Goal: Information Seeking & Learning: Learn about a topic

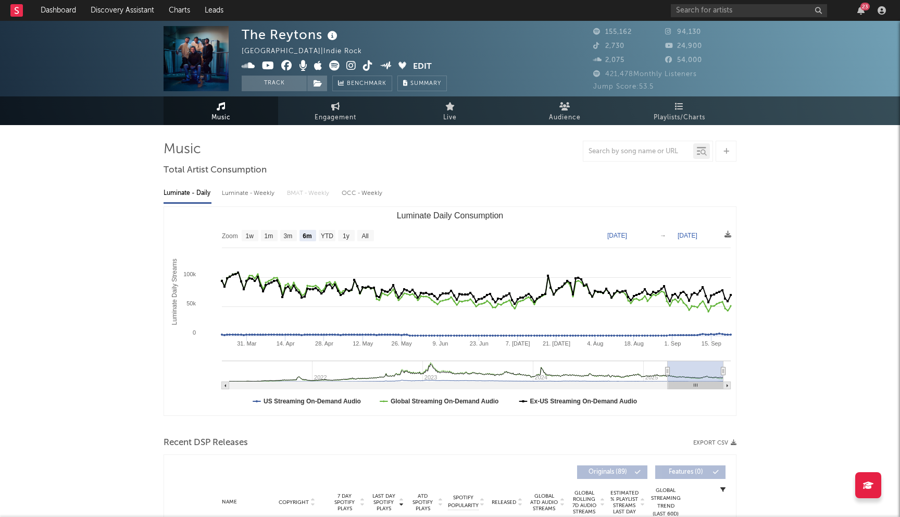
select select "6m"
click at [714, 12] on input "text" at bounding box center [749, 10] width 156 height 13
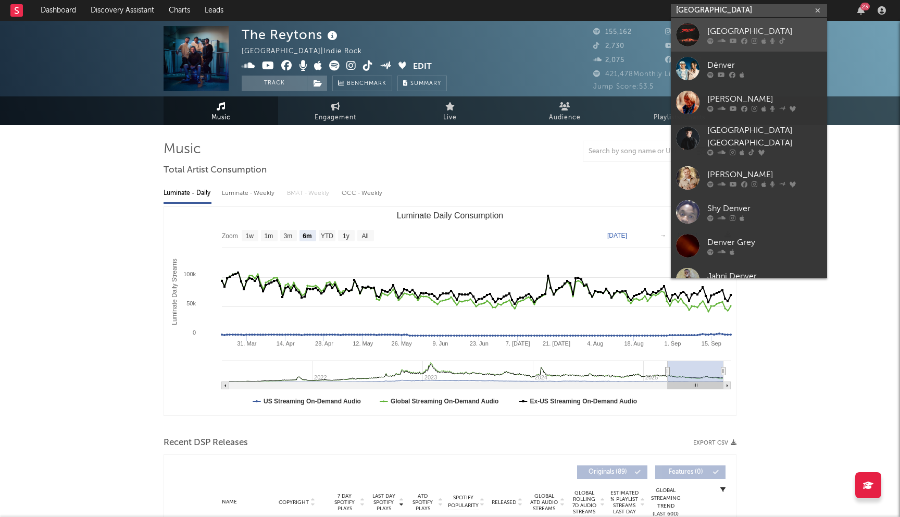
type input "denver"
click at [735, 40] on icon at bounding box center [733, 40] width 7 height 6
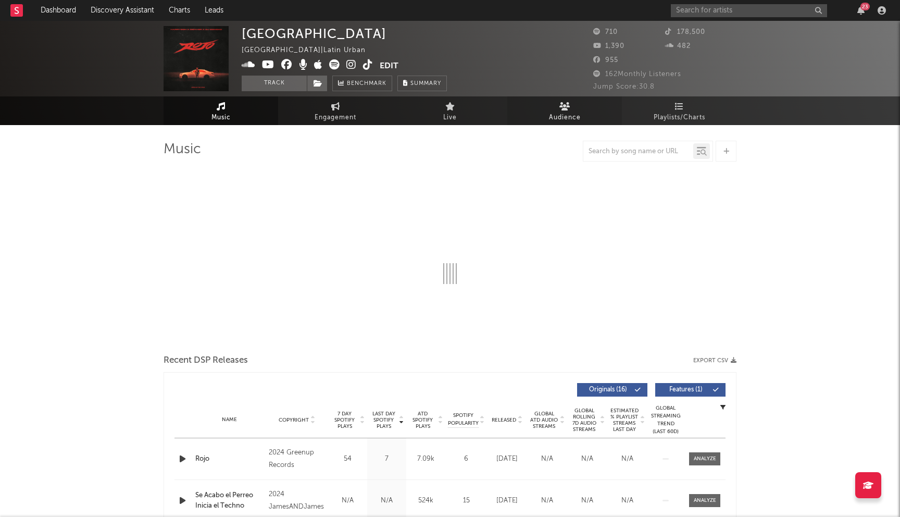
select select "1w"
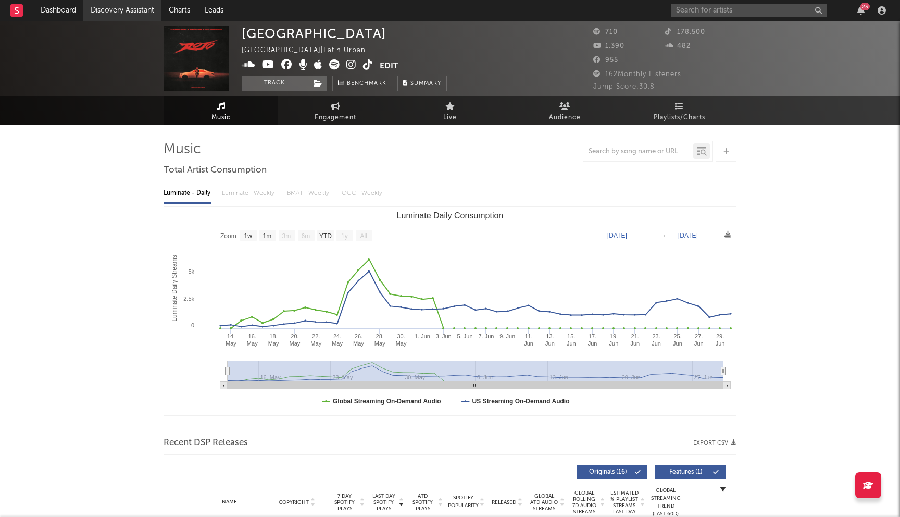
click at [132, 10] on link "Discovery Assistant" at bounding box center [122, 10] width 78 height 21
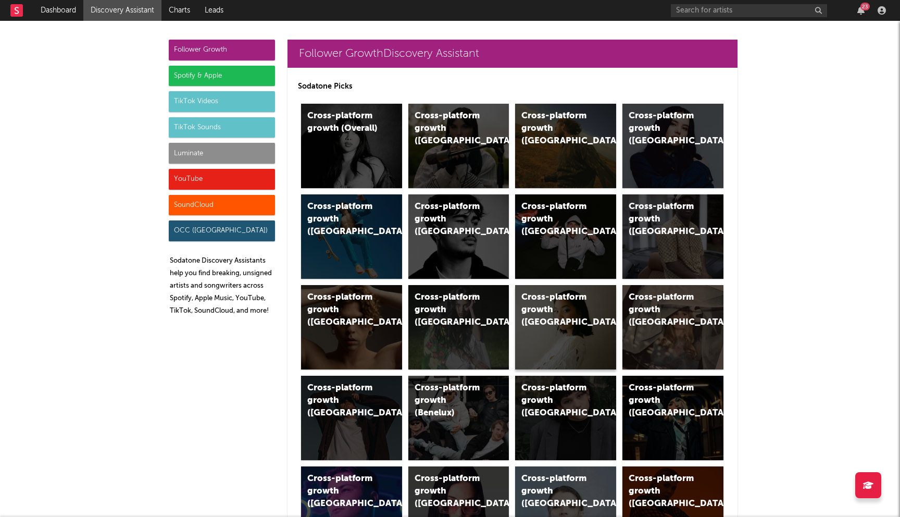
click at [585, 341] on div "Cross-platform growth (Norway)" at bounding box center [565, 327] width 101 height 84
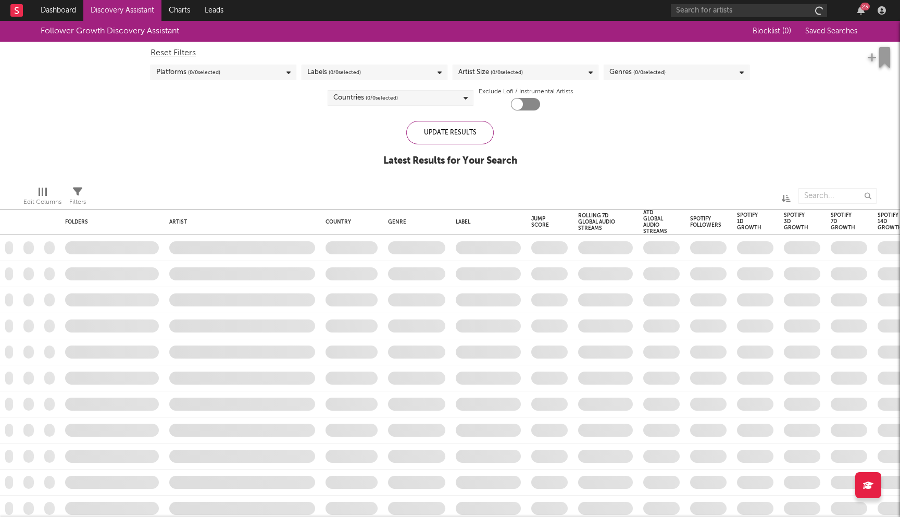
checkbox input "true"
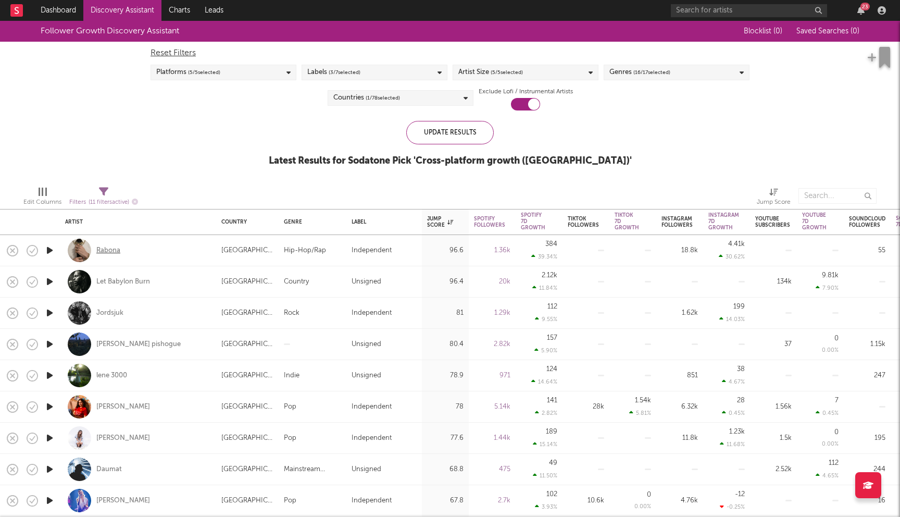
click at [103, 251] on div "Rabona" at bounding box center [108, 250] width 24 height 9
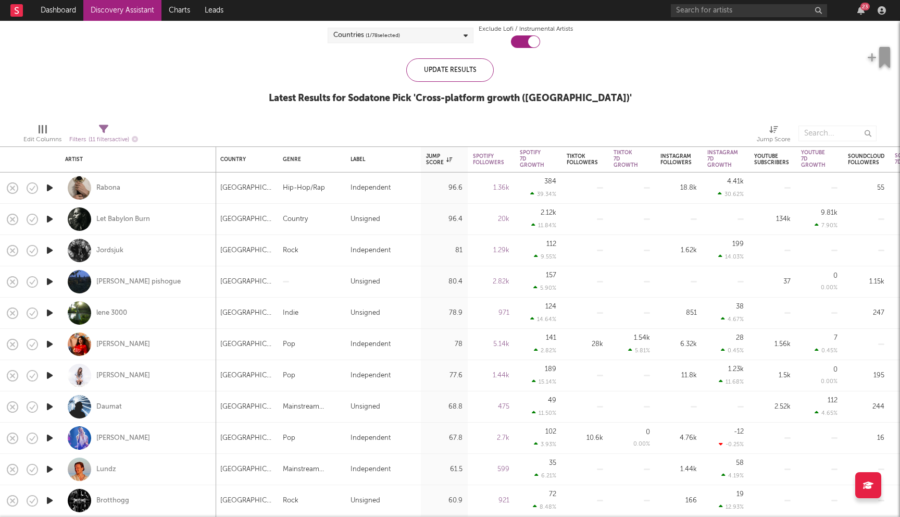
click at [117, 348] on div "Anna Lille" at bounding box center [138, 344] width 146 height 31
select select "1w"
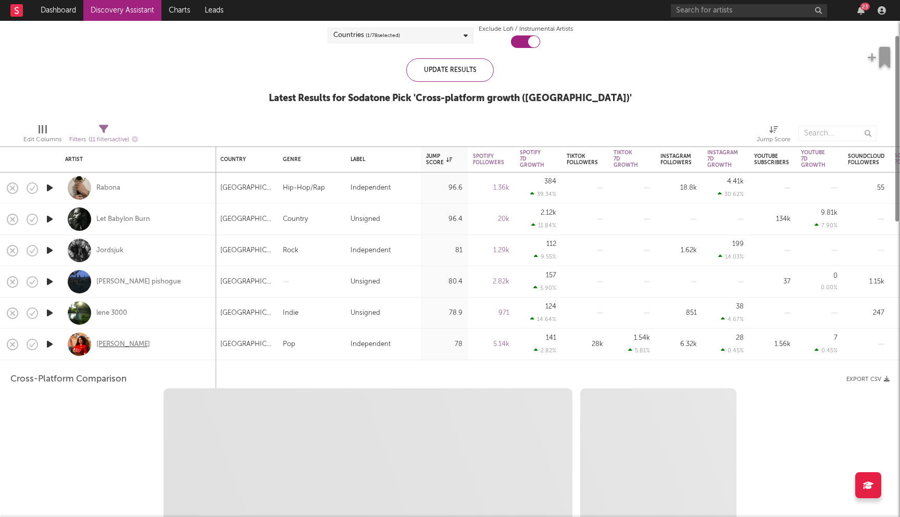
select select "6m"
click at [149, 341] on div "Anna Lille" at bounding box center [138, 344] width 146 height 31
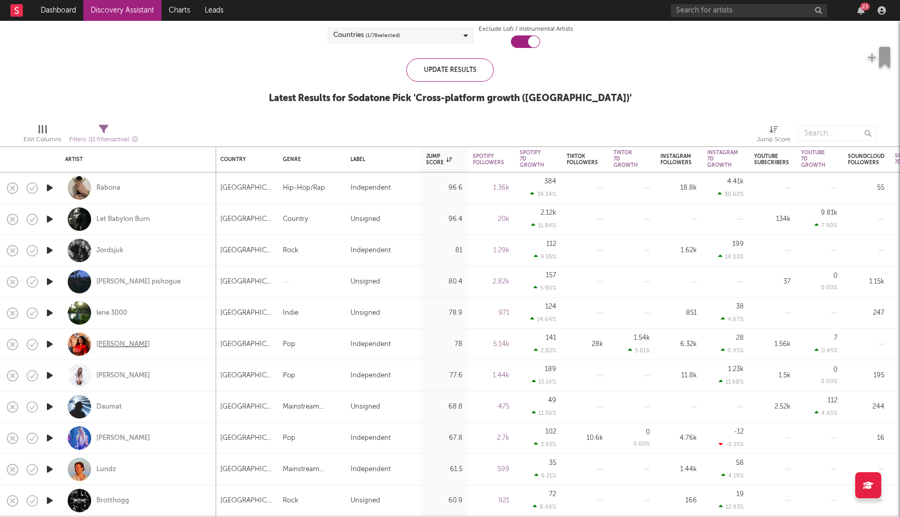
click at [111, 345] on div "Anna Lille" at bounding box center [123, 344] width 54 height 9
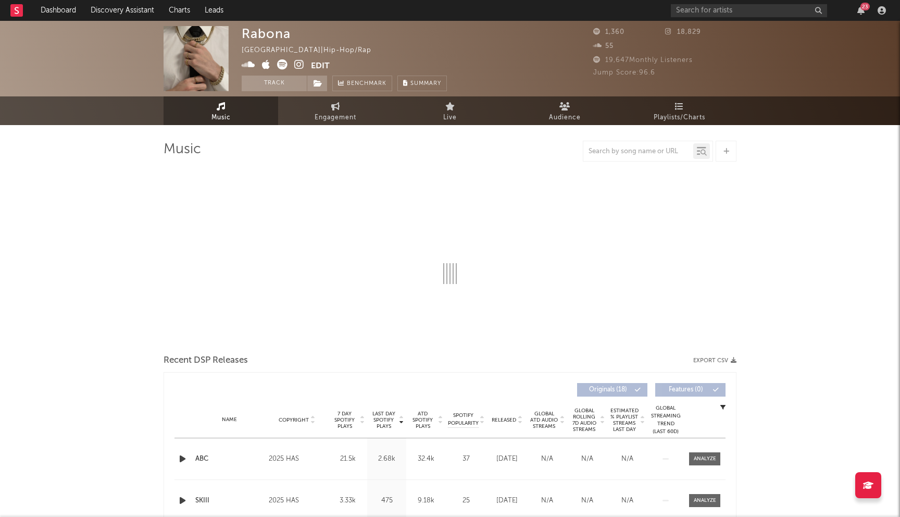
select select "1w"
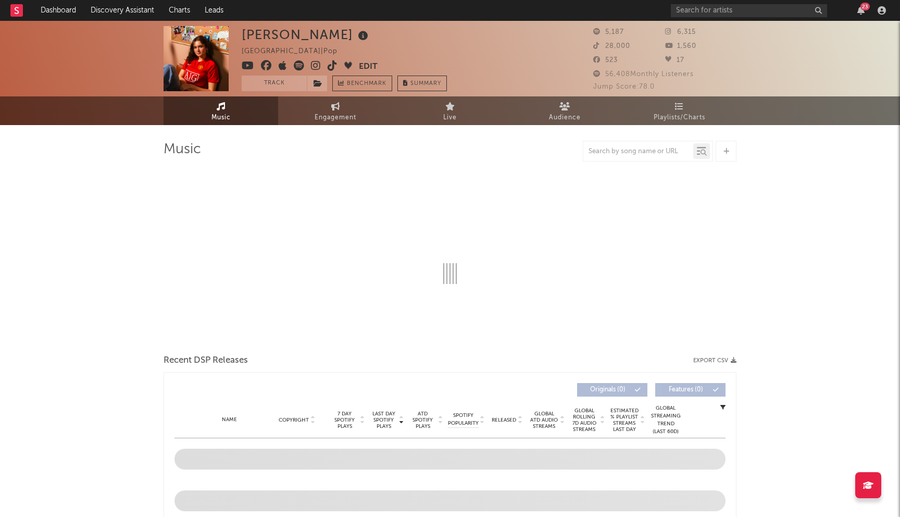
select select "6m"
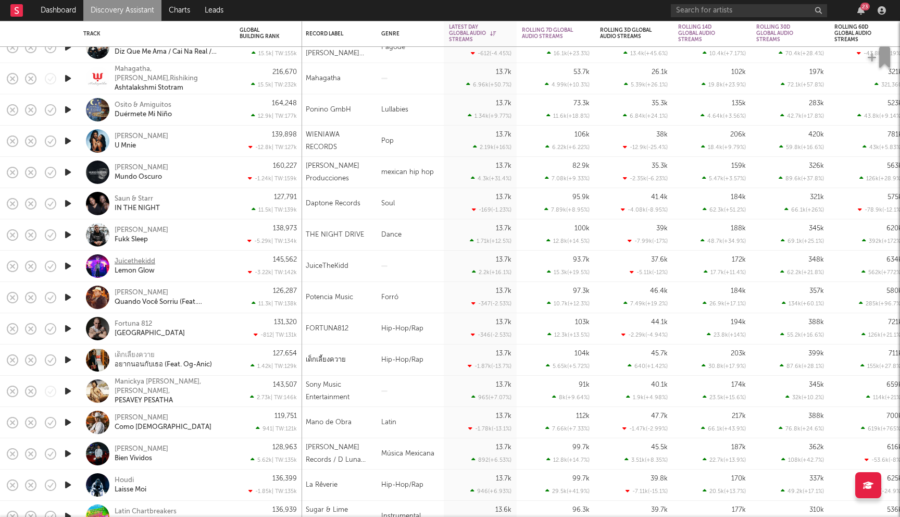
click at [136, 258] on div "Juicethekidd" at bounding box center [135, 261] width 41 height 9
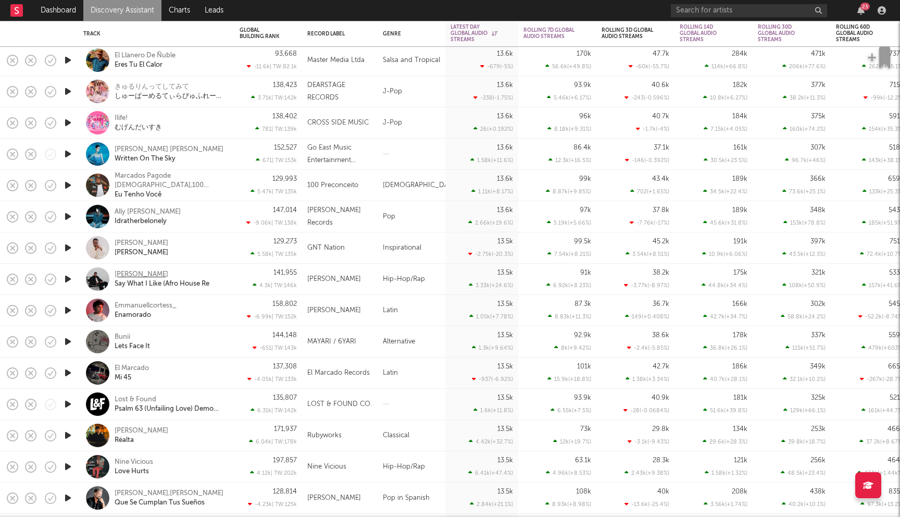
click at [146, 274] on div "Robin Kadir" at bounding box center [142, 274] width 54 height 9
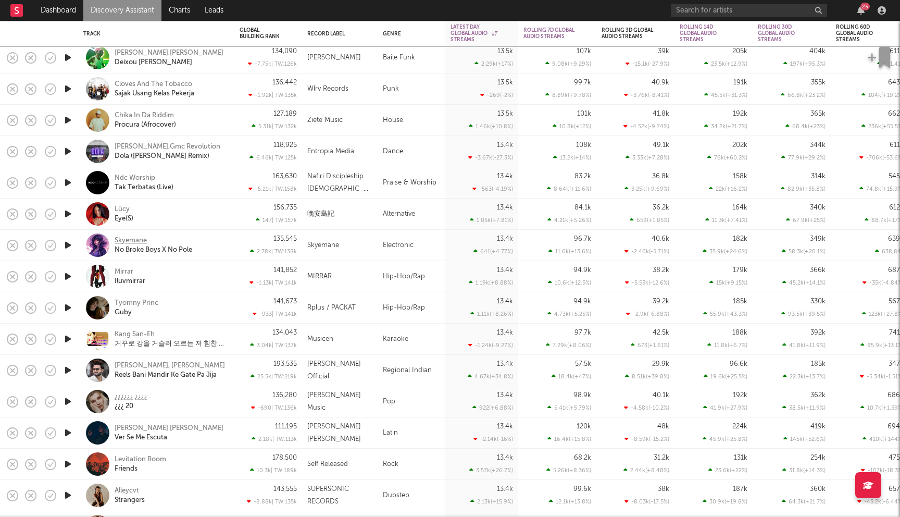
click at [135, 236] on div "Skyemane" at bounding box center [131, 240] width 32 height 9
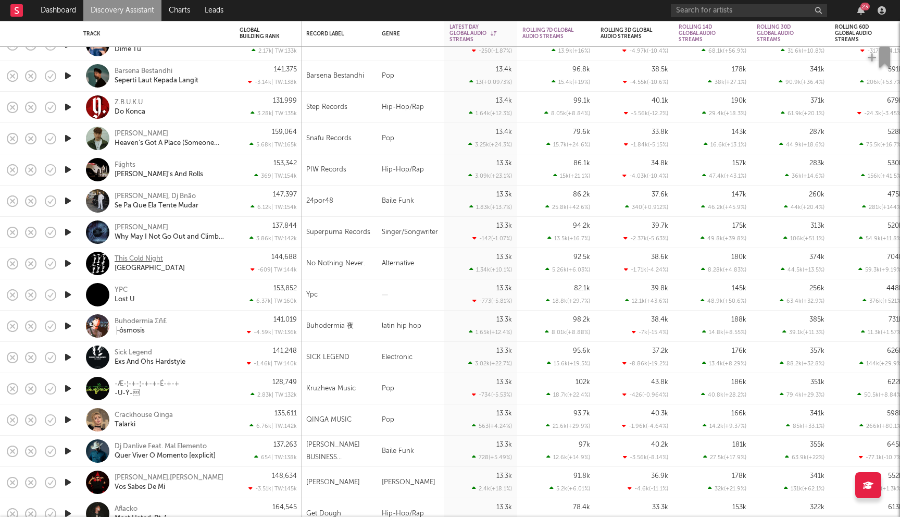
click at [150, 261] on div "This Cold Night" at bounding box center [139, 258] width 48 height 9
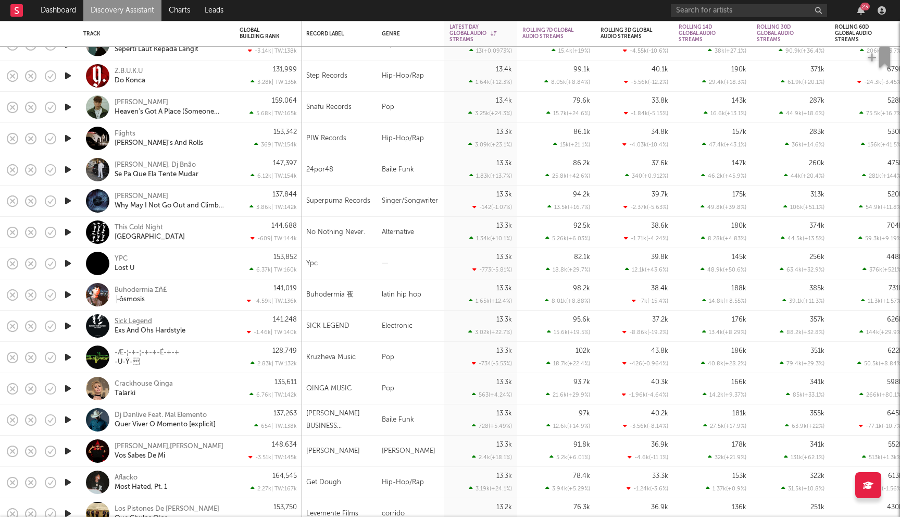
click at [143, 322] on div "Sick Legend" at bounding box center [133, 321] width 37 height 9
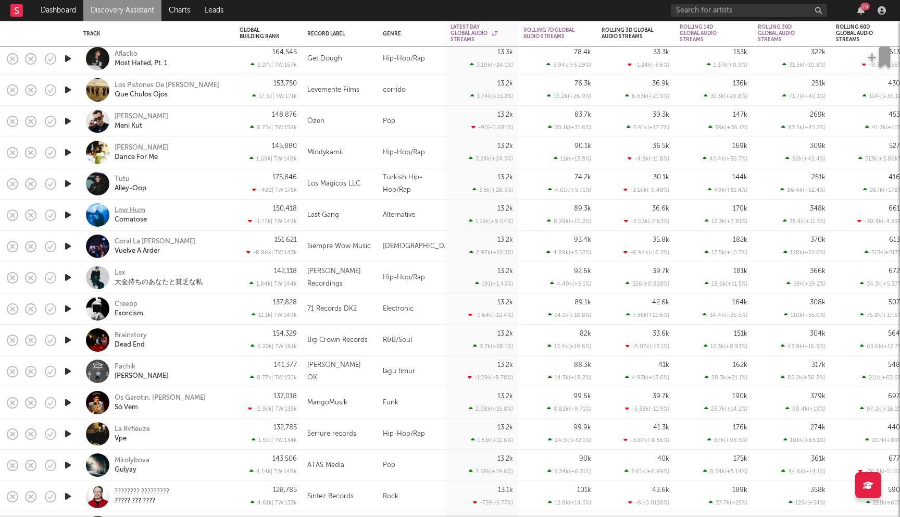
click at [135, 210] on div "Low Hum" at bounding box center [130, 210] width 31 height 9
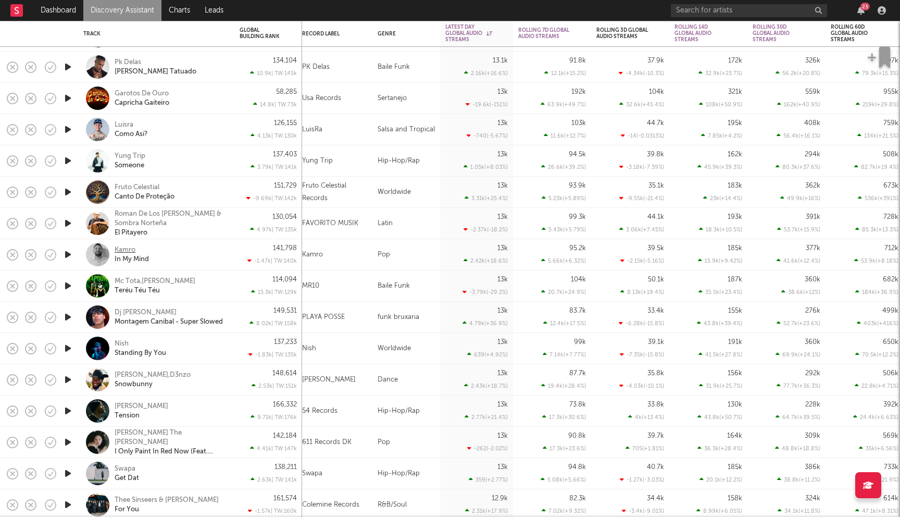
click at [129, 250] on div "Kamro" at bounding box center [125, 249] width 21 height 9
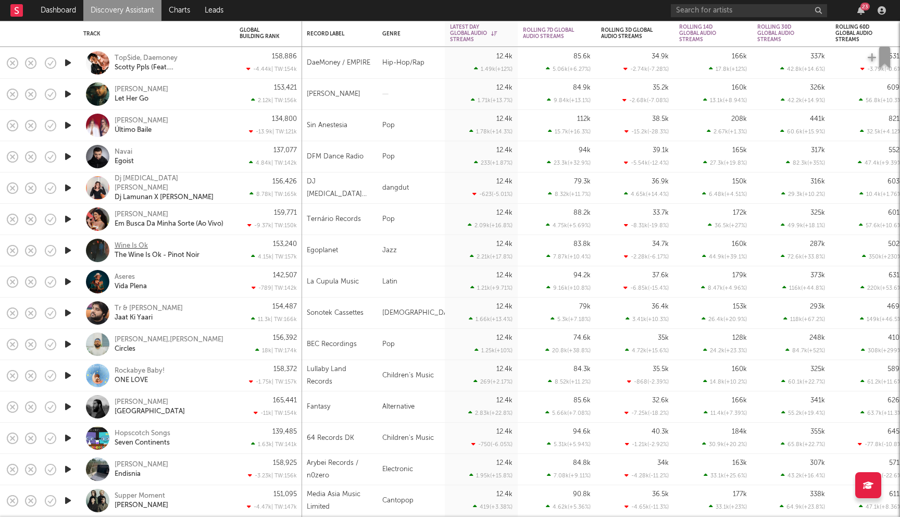
click at [137, 243] on div "Wine Is Ok" at bounding box center [131, 245] width 33 height 9
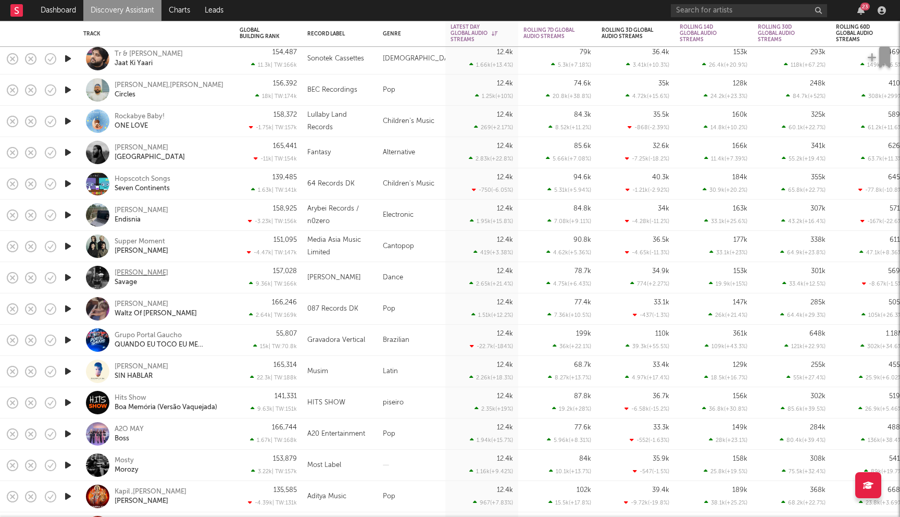
click at [156, 273] on div "Donny Duardo" at bounding box center [142, 272] width 54 height 9
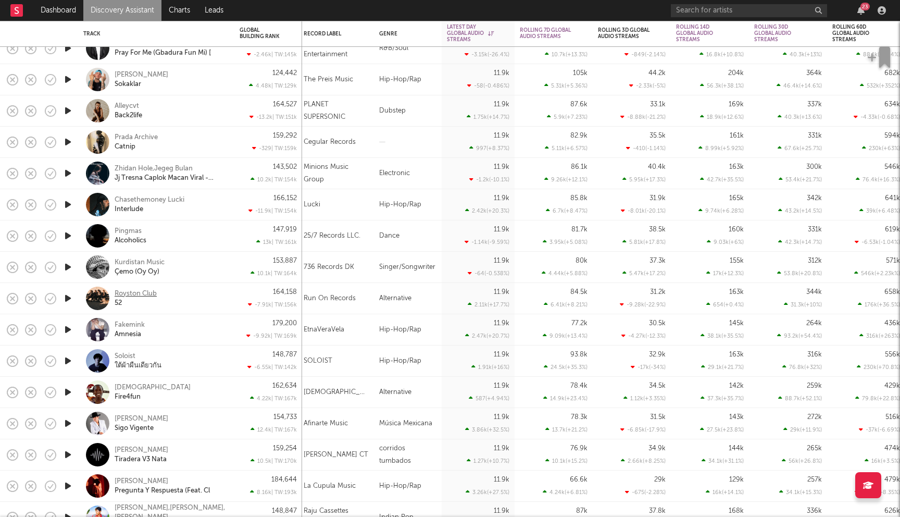
click at [146, 293] on div "Royston Club" at bounding box center [136, 293] width 42 height 9
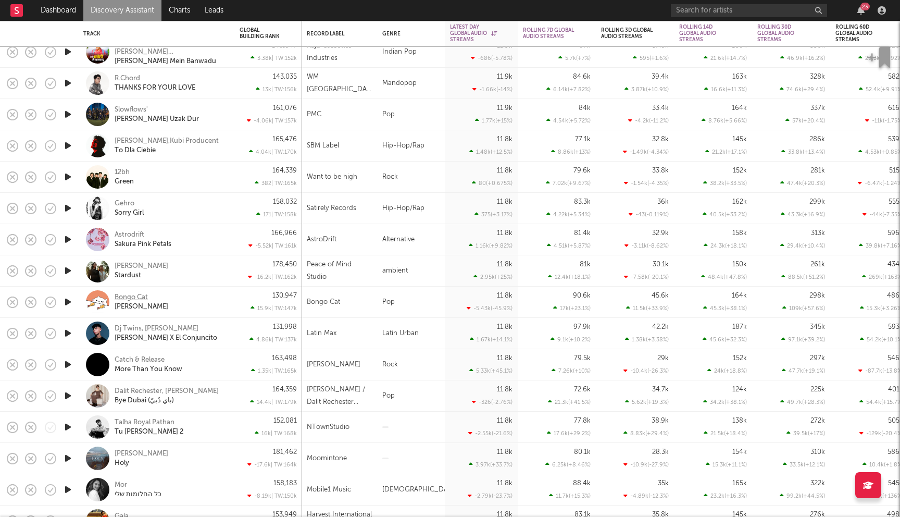
click at [143, 296] on div "Bongo Cat" at bounding box center [131, 297] width 33 height 9
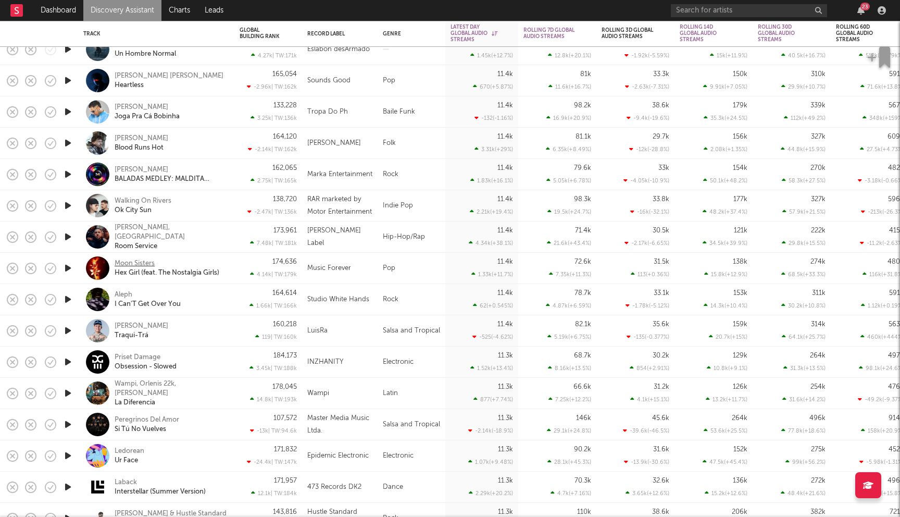
click at [140, 259] on div "Moon Sisters" at bounding box center [135, 263] width 40 height 9
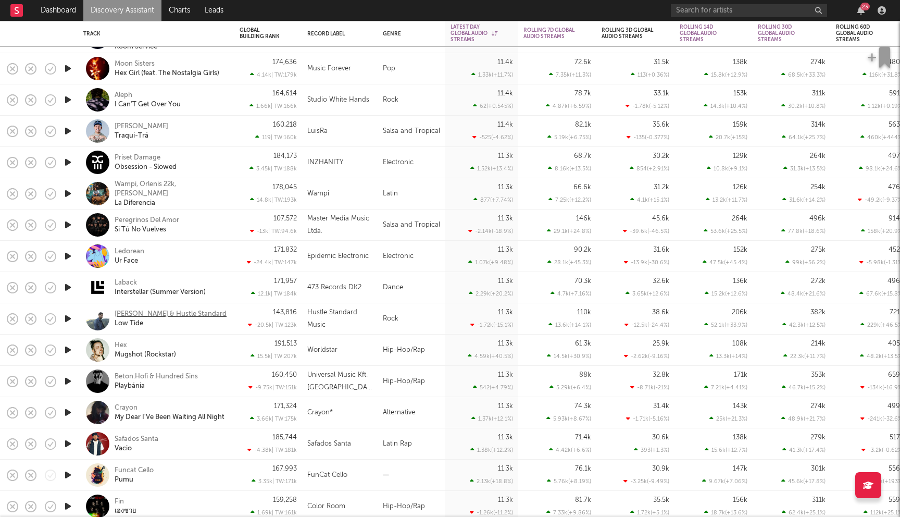
click at [164, 311] on div "Tom Rhodes & Hustle Standard" at bounding box center [171, 313] width 112 height 9
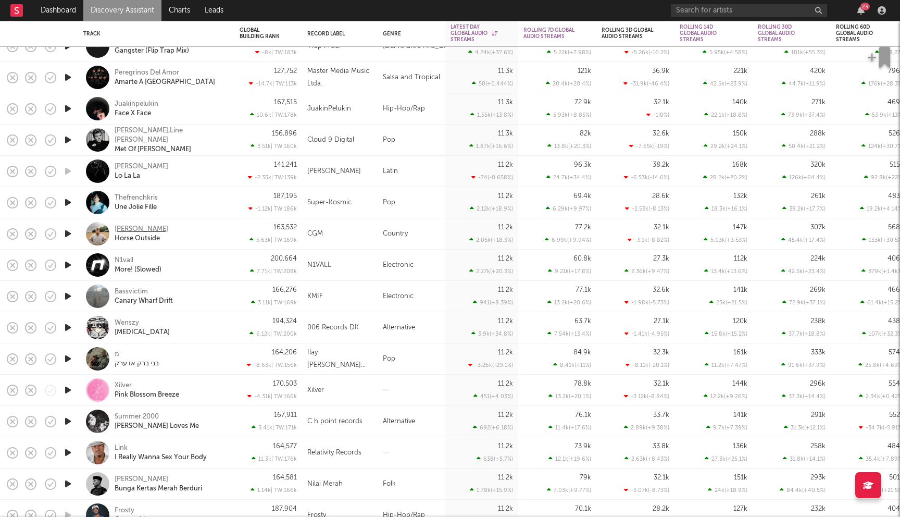
click at [155, 231] on div "Colin Graham" at bounding box center [142, 228] width 54 height 9
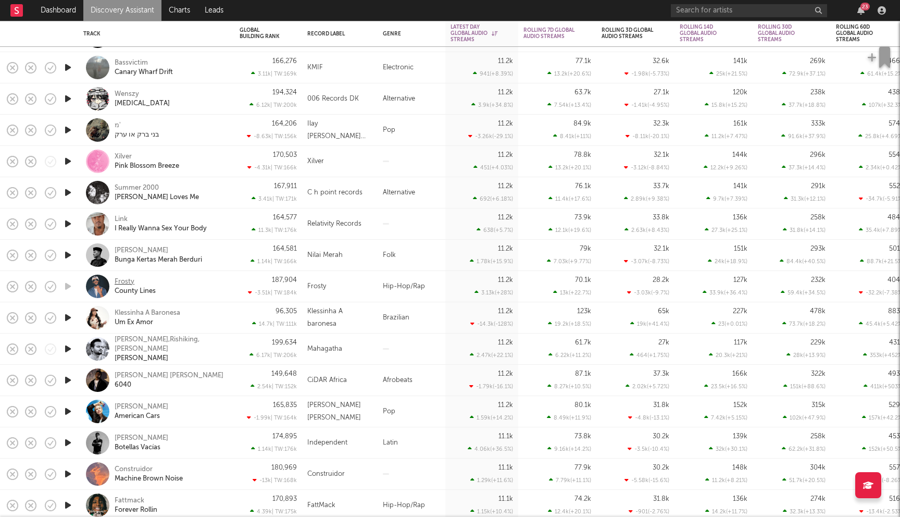
click at [119, 280] on div "Frosty" at bounding box center [125, 281] width 20 height 9
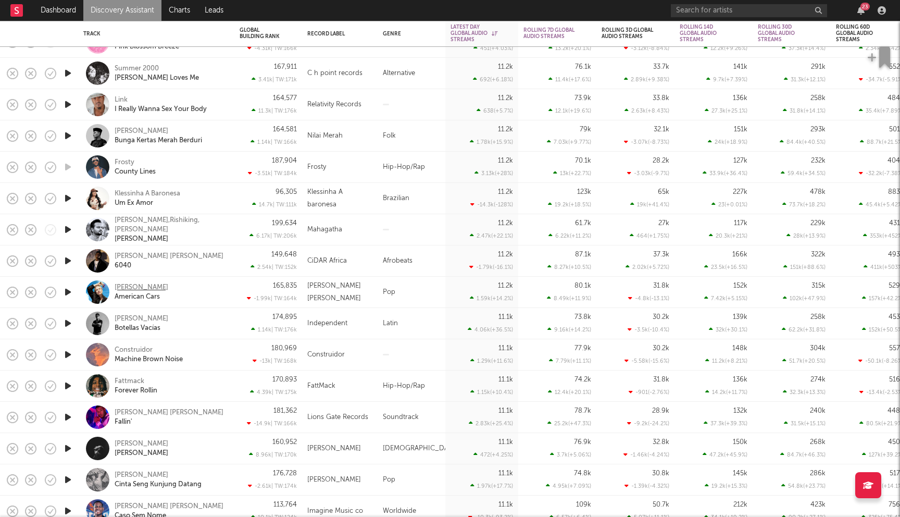
click at [129, 286] on div "Annie" at bounding box center [142, 287] width 54 height 9
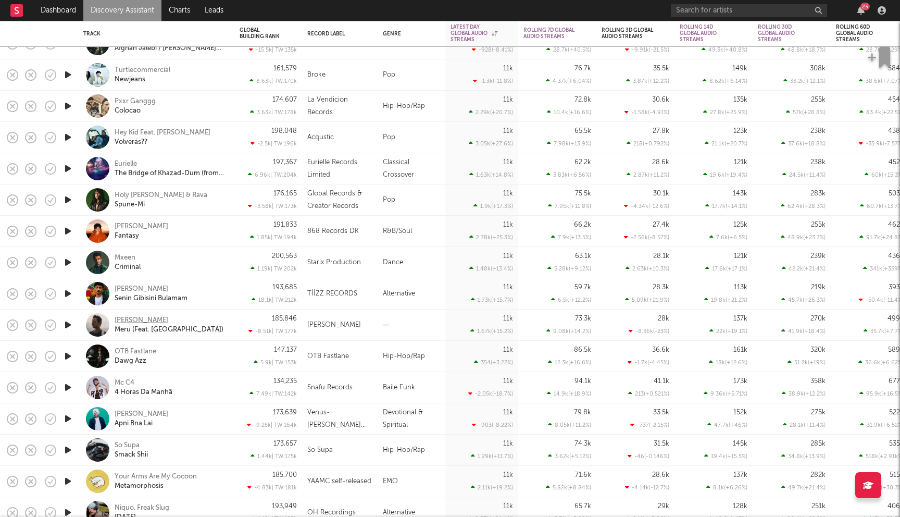
click at [126, 320] on div "Rohne" at bounding box center [142, 320] width 54 height 9
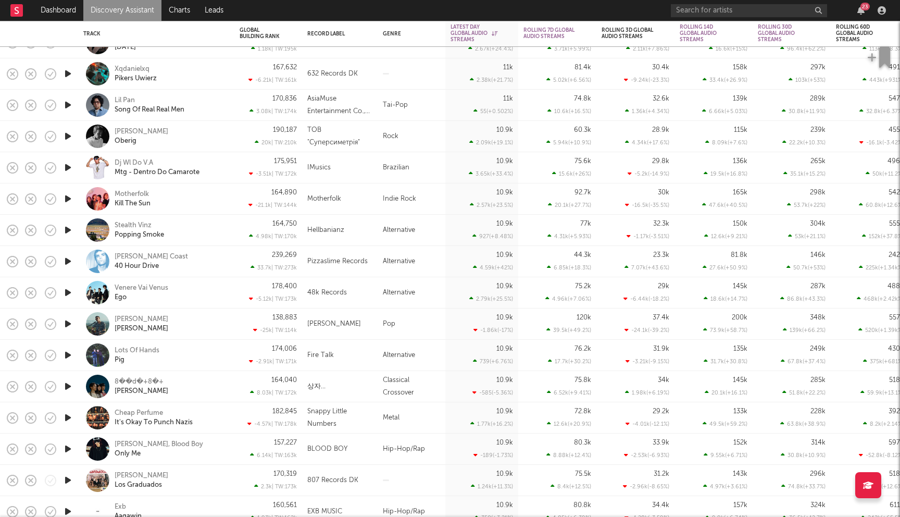
click at [128, 189] on div "Motherfolk Kill The Sun" at bounding box center [156, 198] width 146 height 31
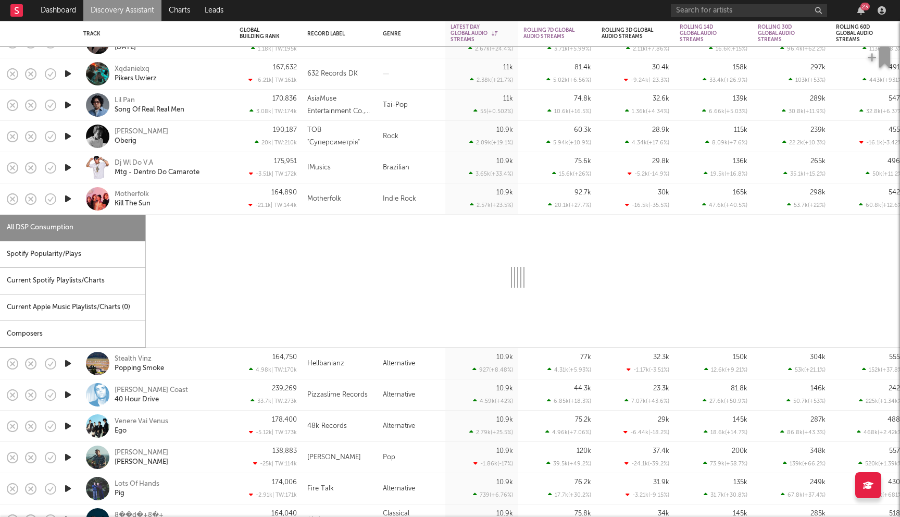
click at [193, 193] on div "Motherfolk Kill The Sun" at bounding box center [171, 199] width 112 height 19
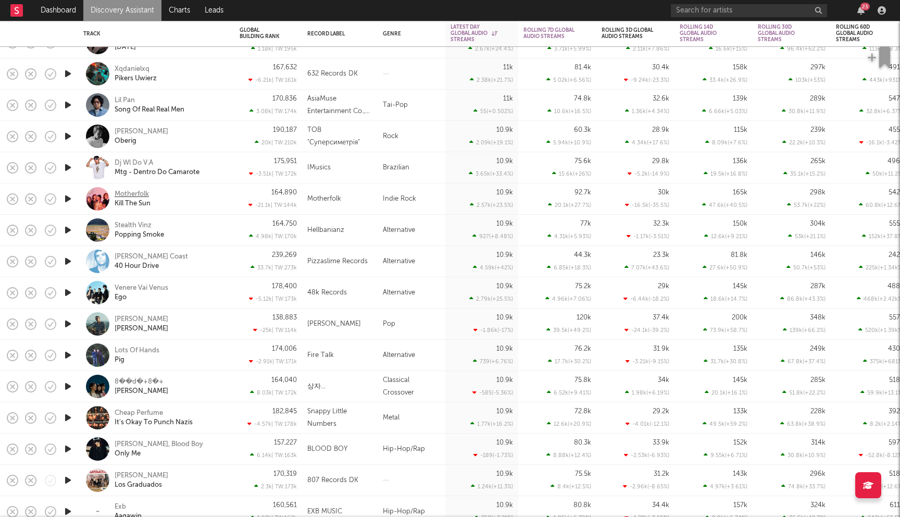
click at [137, 194] on div "Motherfolk" at bounding box center [132, 194] width 34 height 9
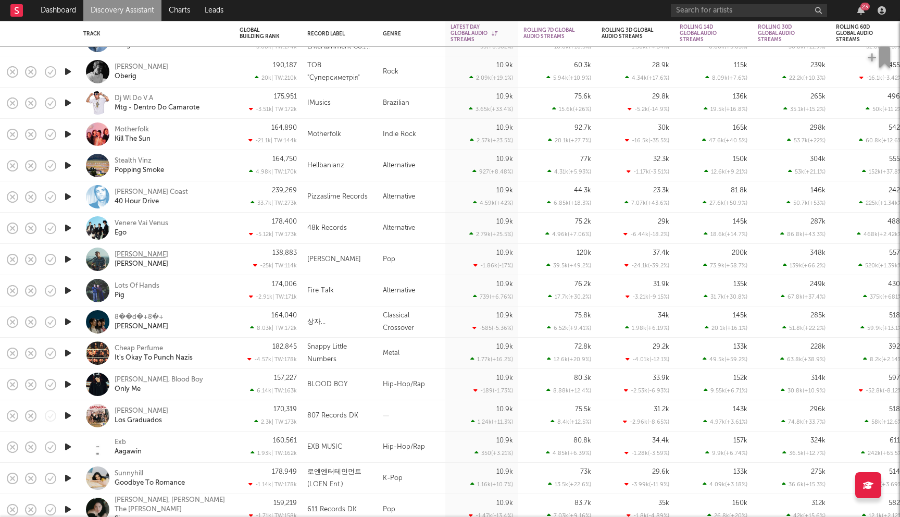
click at [145, 253] on div "Tanner Wareham" at bounding box center [142, 254] width 54 height 9
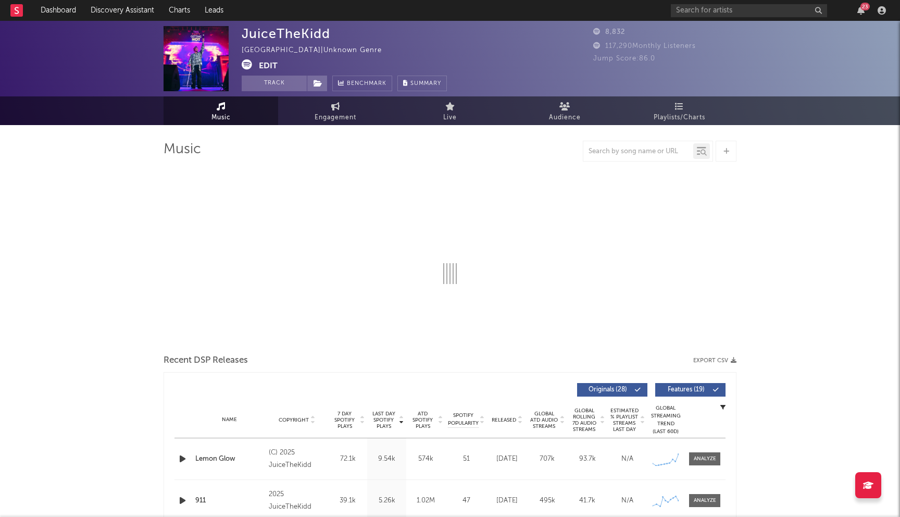
select select "6m"
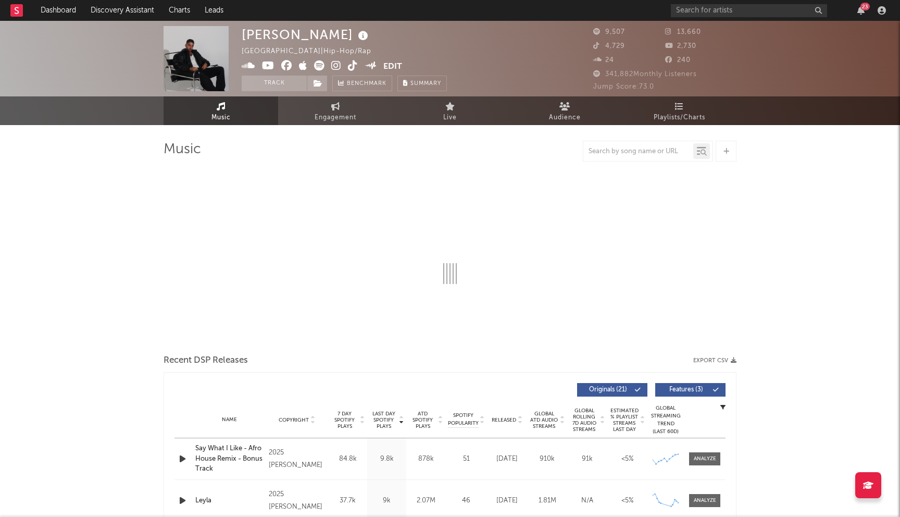
select select "6m"
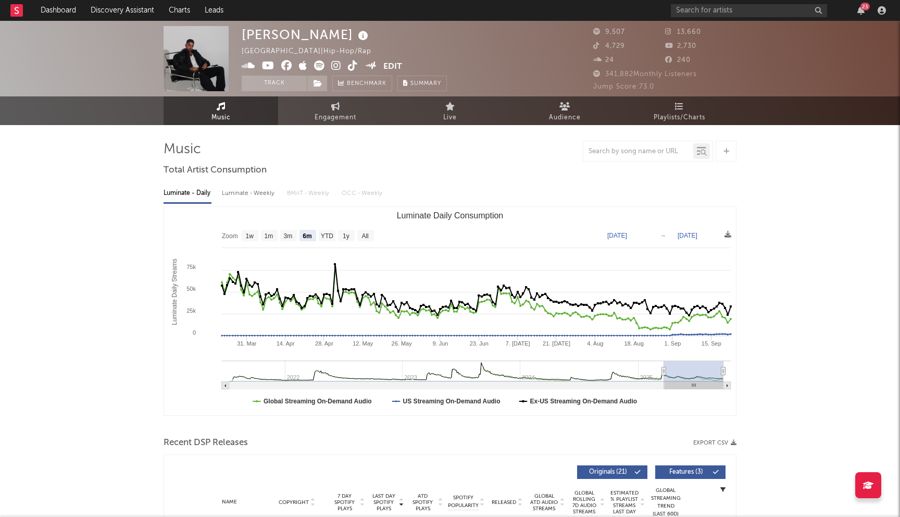
click at [285, 66] on icon at bounding box center [286, 65] width 11 height 10
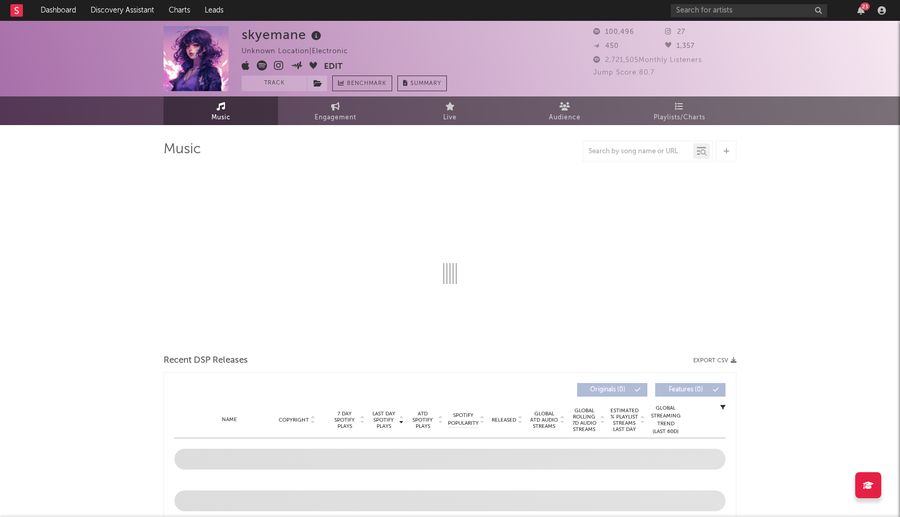
select select "6m"
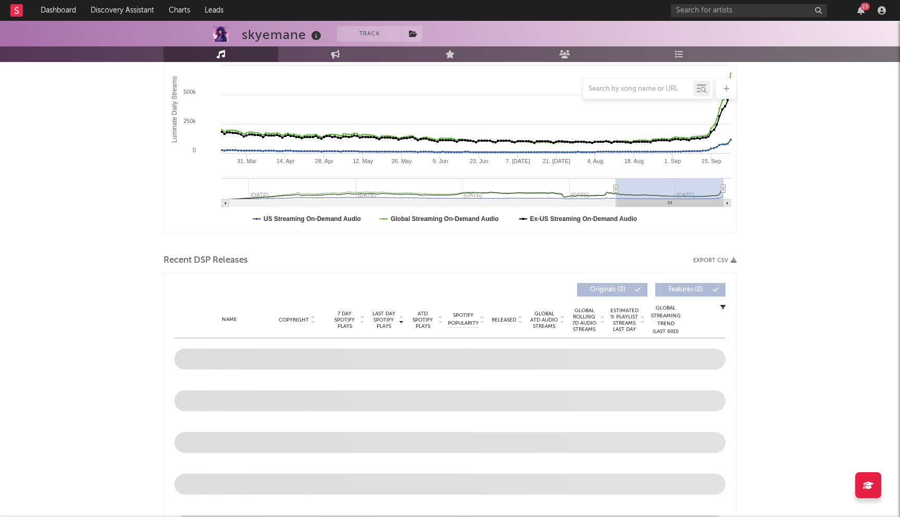
scroll to position [202, 0]
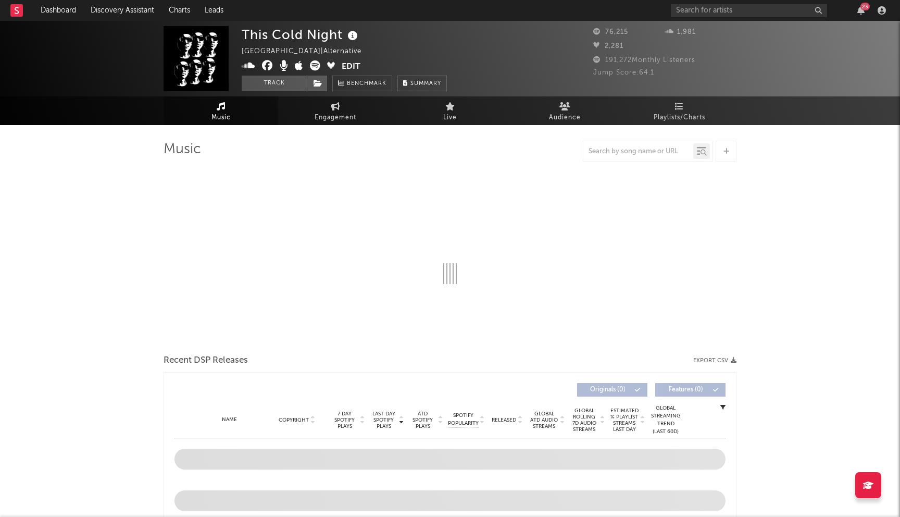
select select "6m"
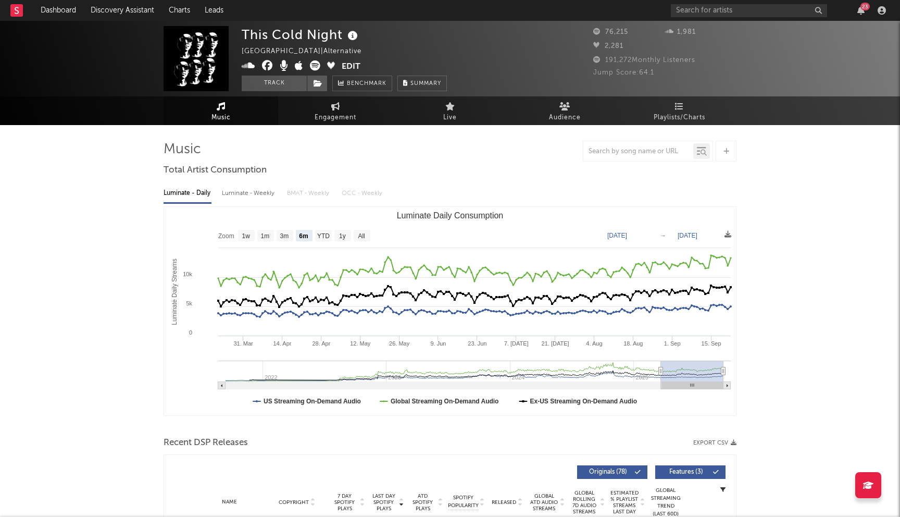
click at [268, 64] on icon at bounding box center [267, 65] width 11 height 10
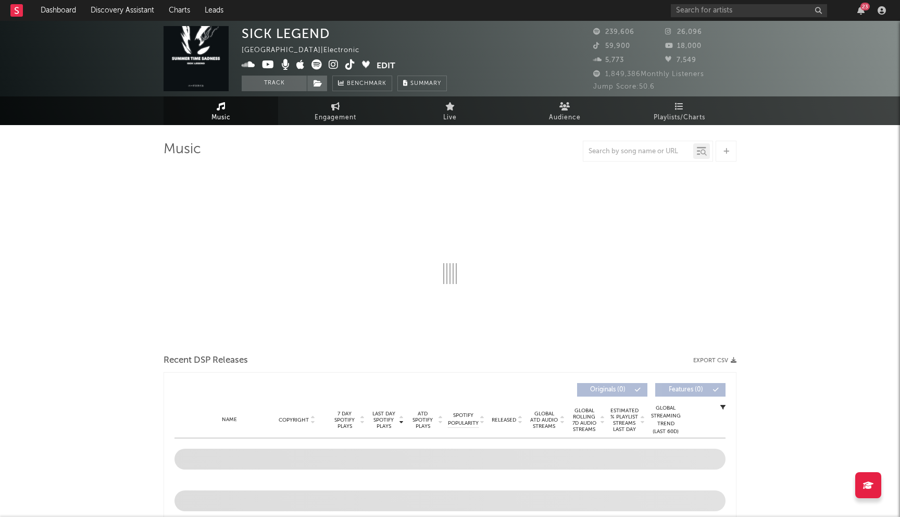
select select "6m"
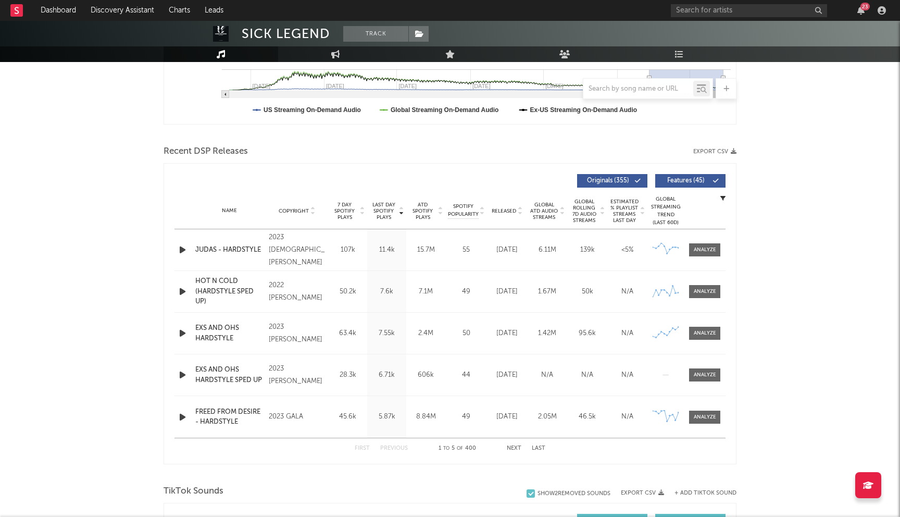
scroll to position [301, 0]
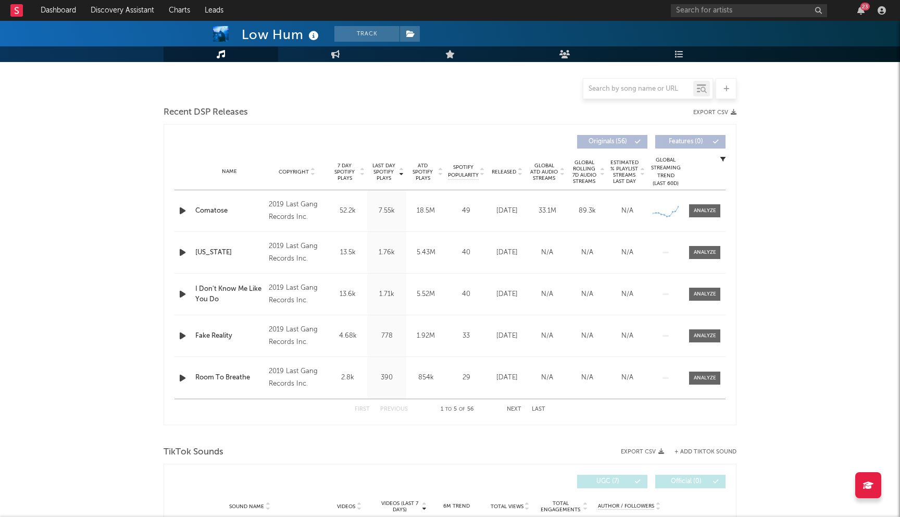
select select "6m"
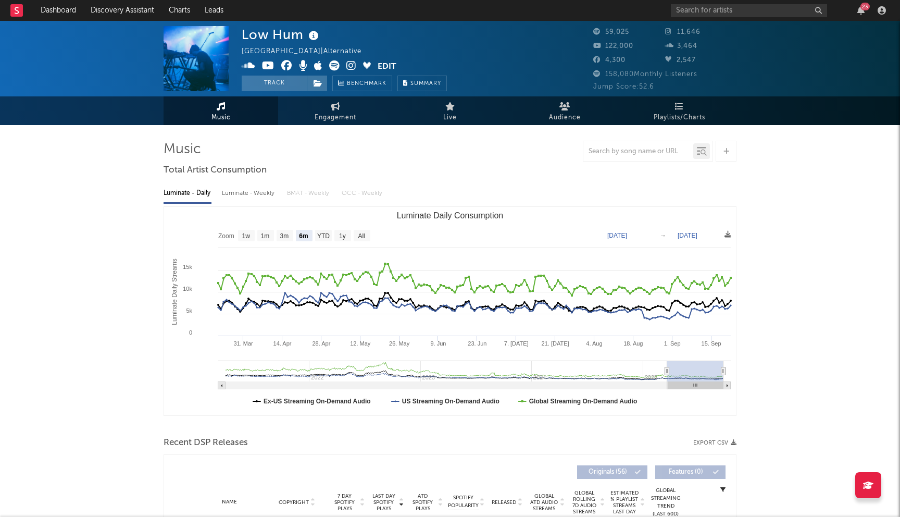
click at [284, 61] on icon at bounding box center [286, 65] width 11 height 10
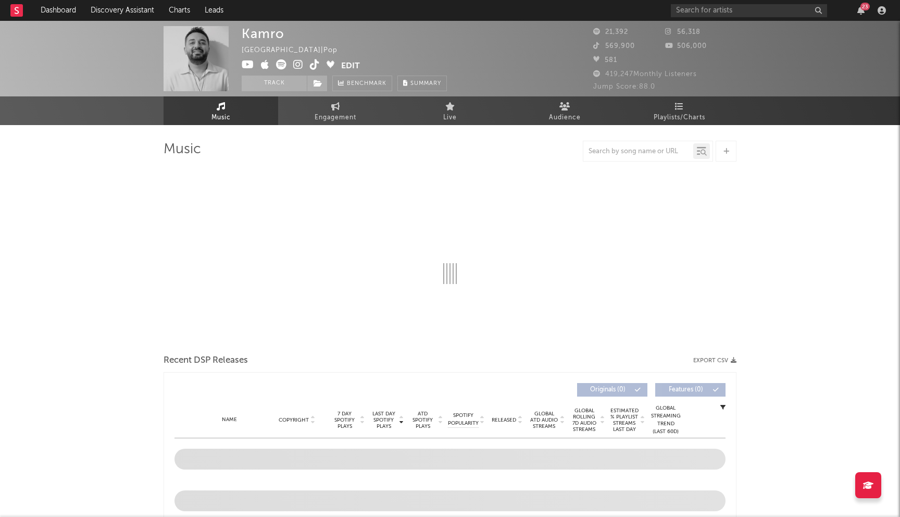
select select "6m"
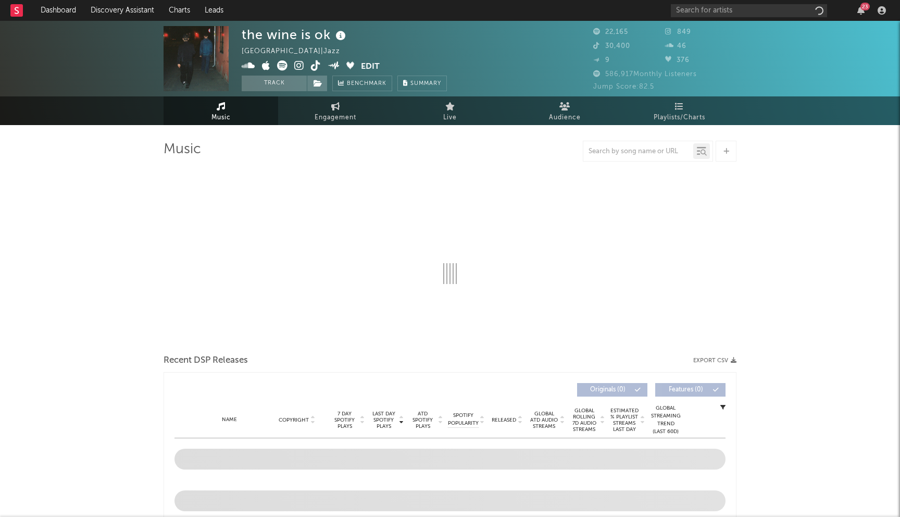
select select "6m"
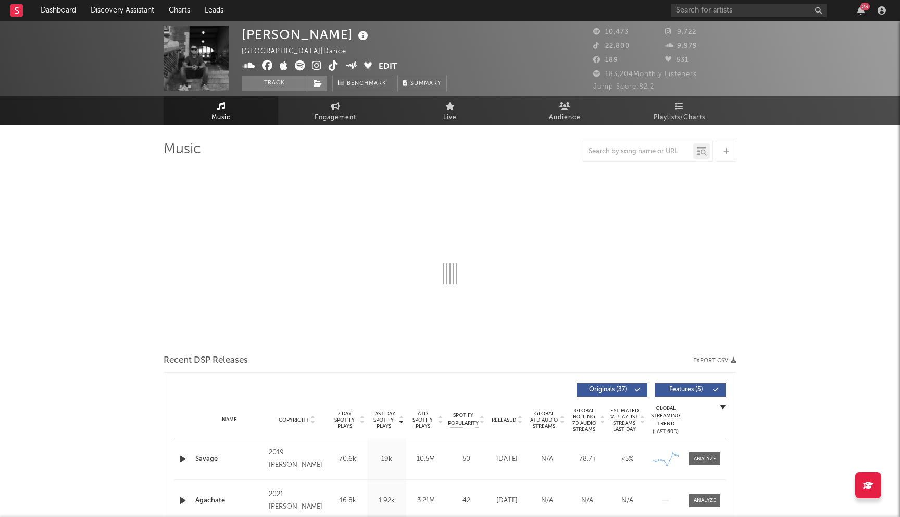
click at [270, 67] on icon at bounding box center [267, 65] width 11 height 10
select select "6m"
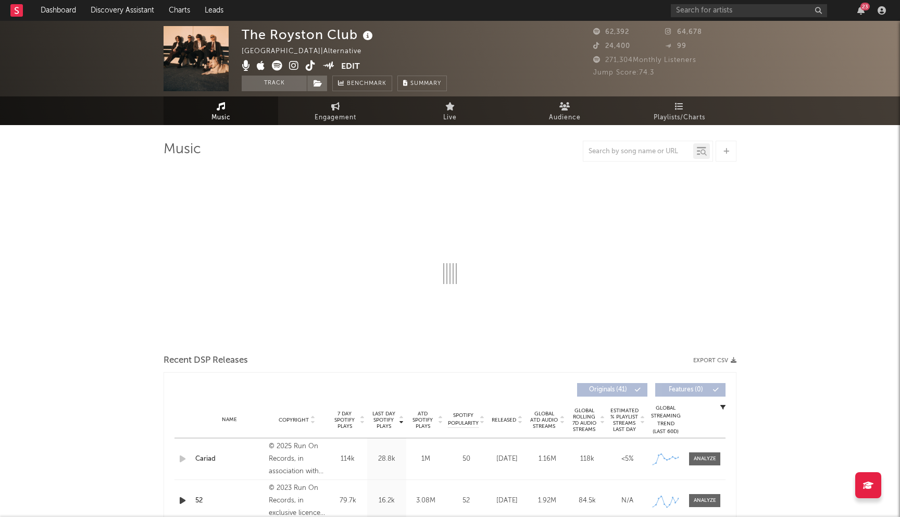
select select "6m"
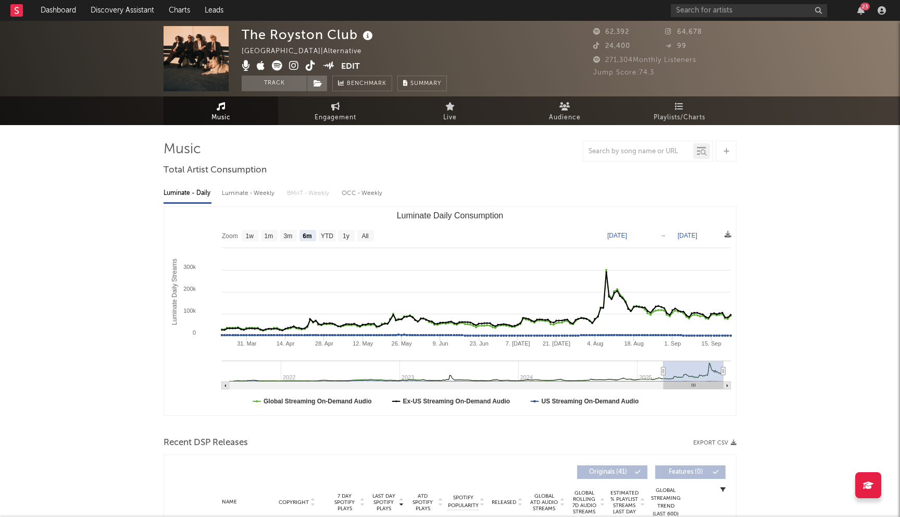
scroll to position [184, 0]
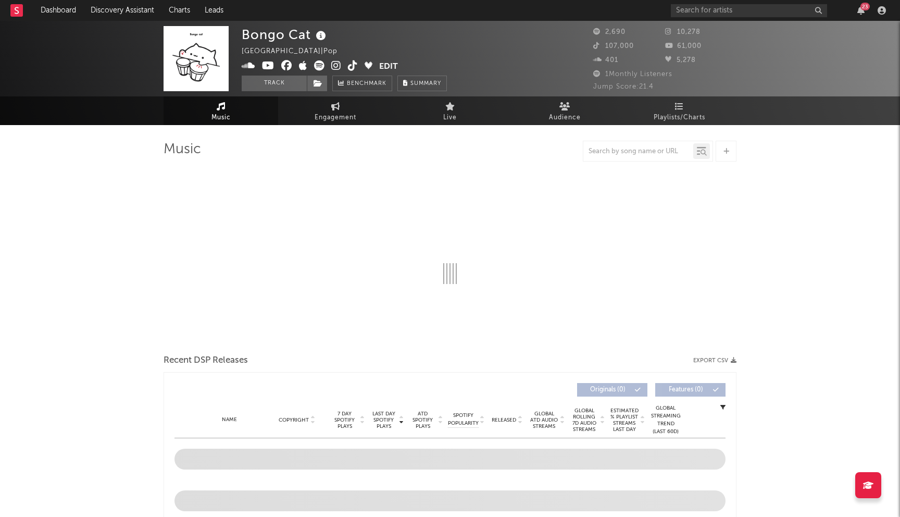
select select "1w"
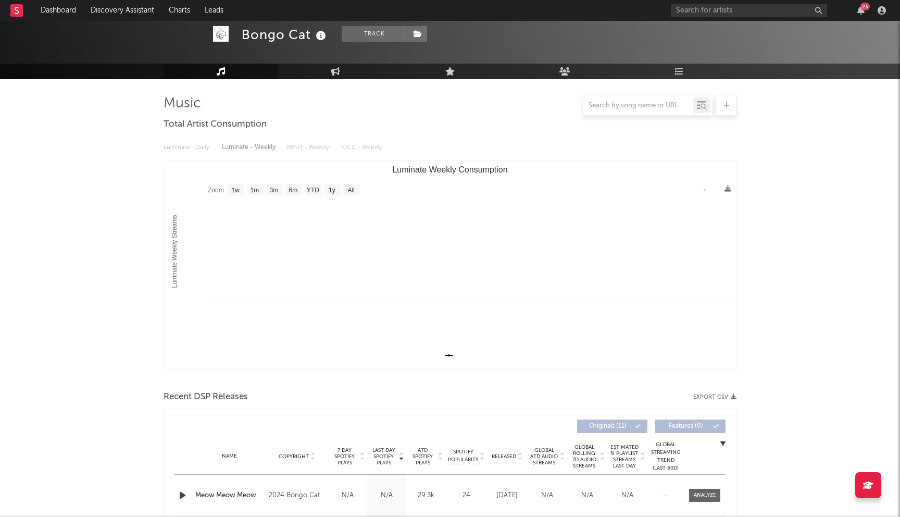
scroll to position [113, 0]
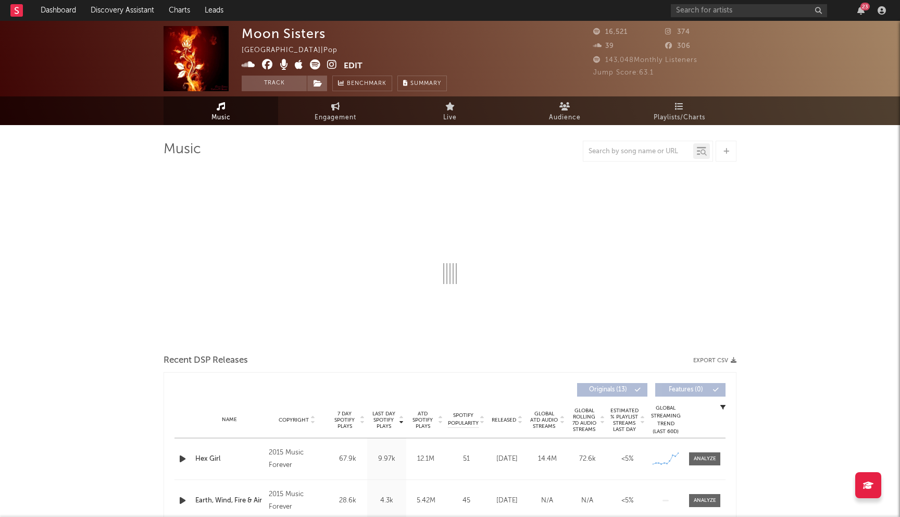
select select "6m"
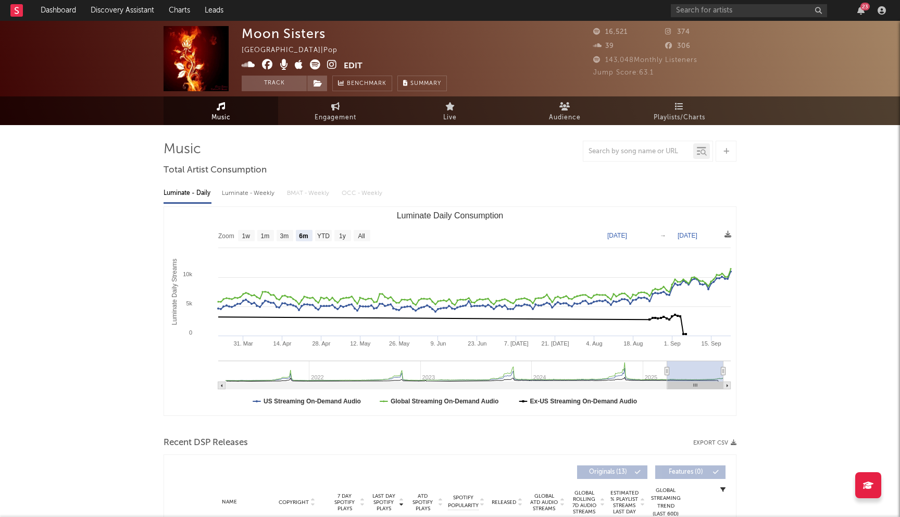
click at [267, 66] on icon at bounding box center [267, 64] width 11 height 10
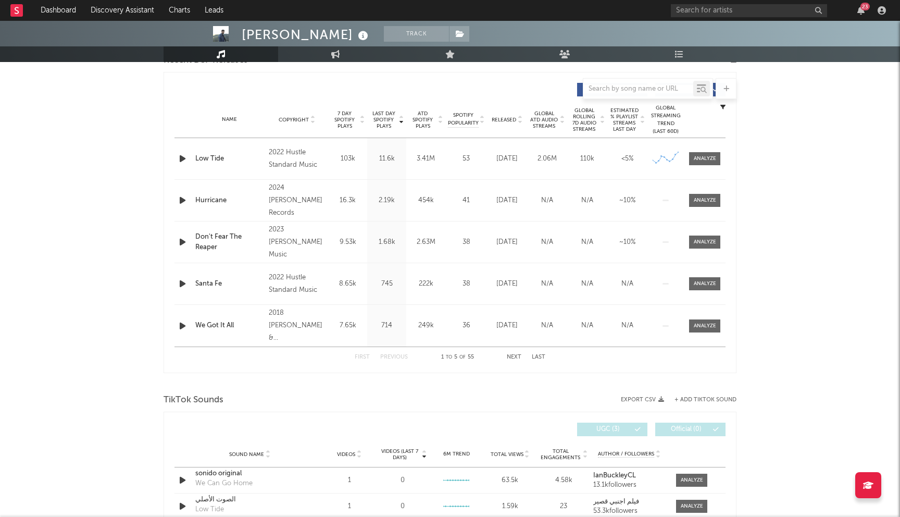
scroll to position [181, 0]
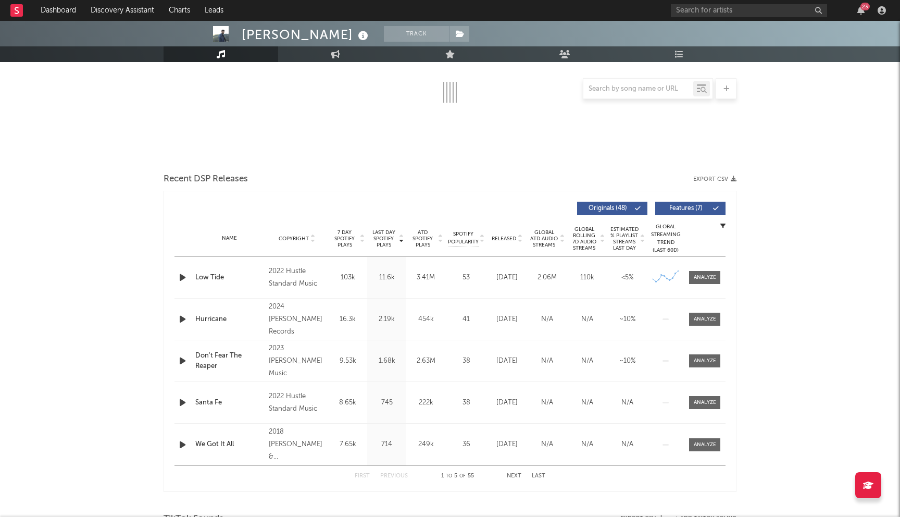
select select "6m"
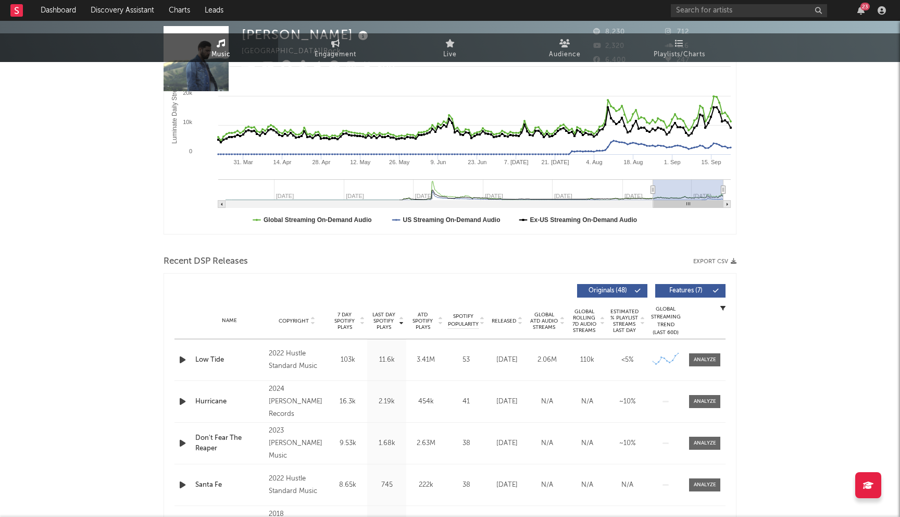
scroll to position [0, 0]
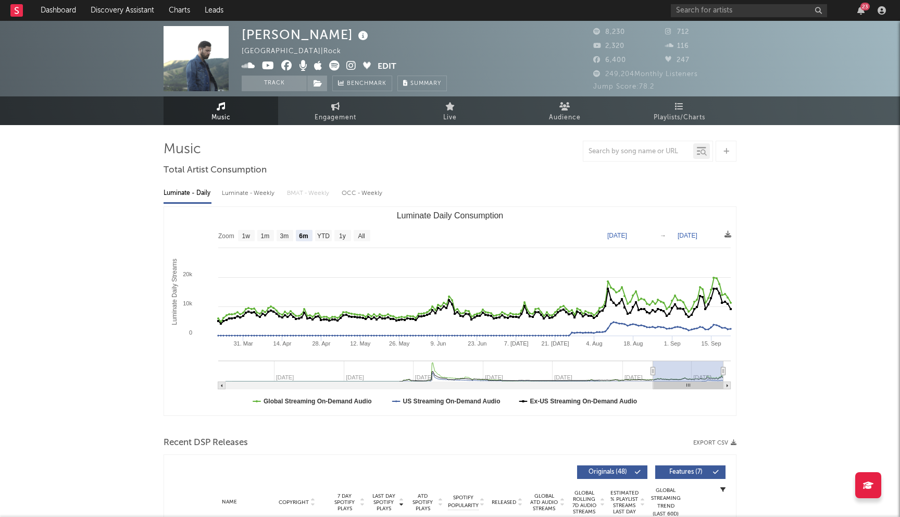
click at [284, 67] on icon at bounding box center [286, 65] width 11 height 10
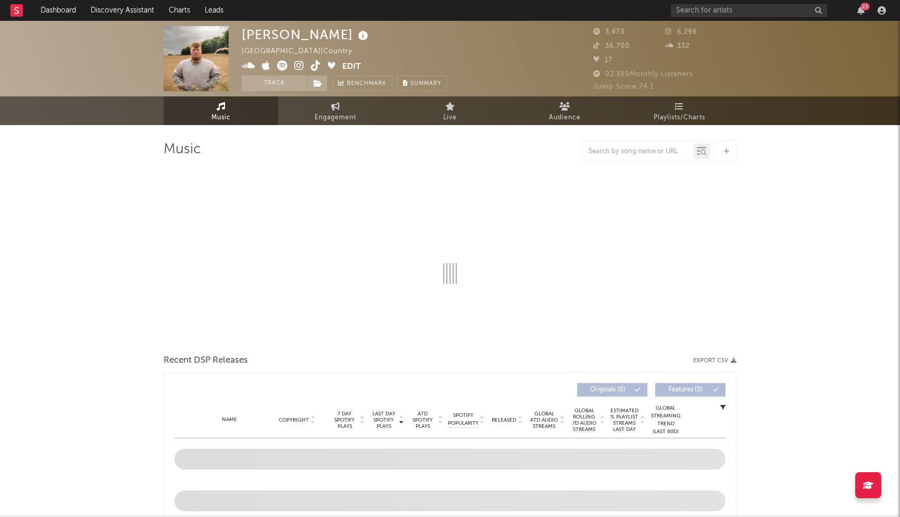
select select "6m"
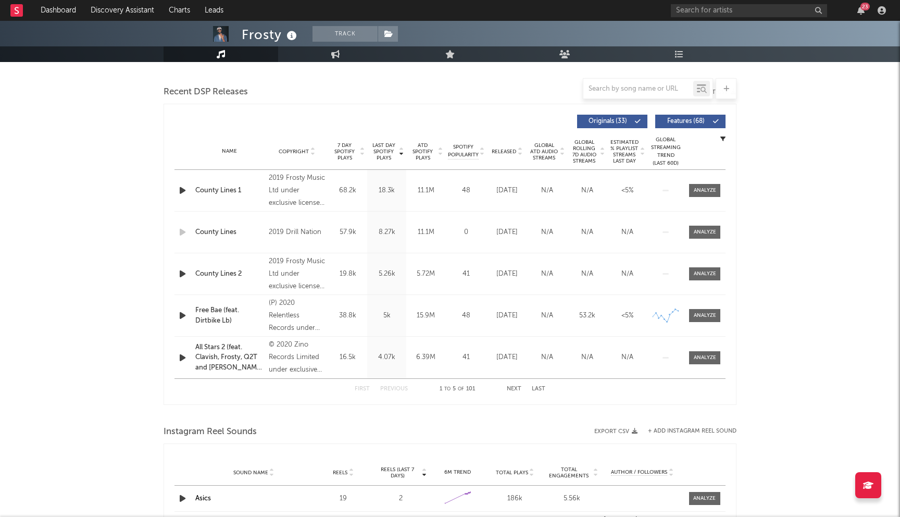
scroll to position [235, 0]
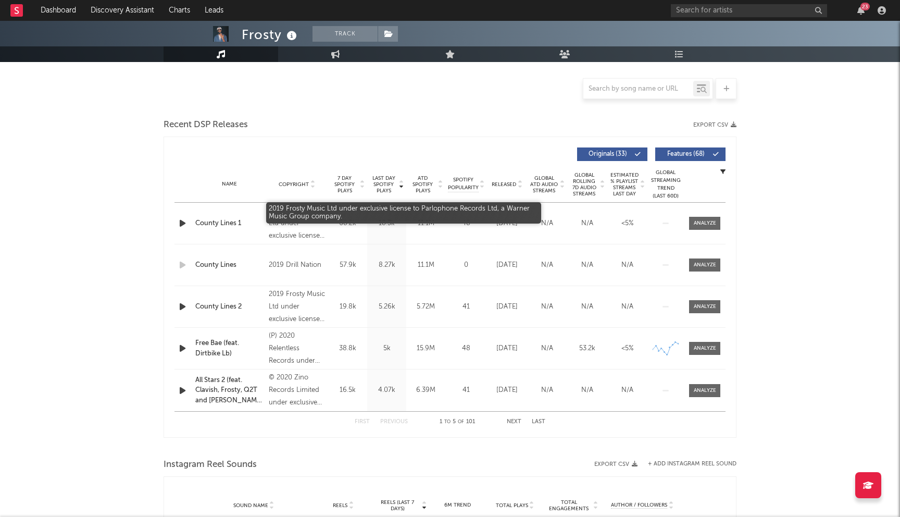
select select "6m"
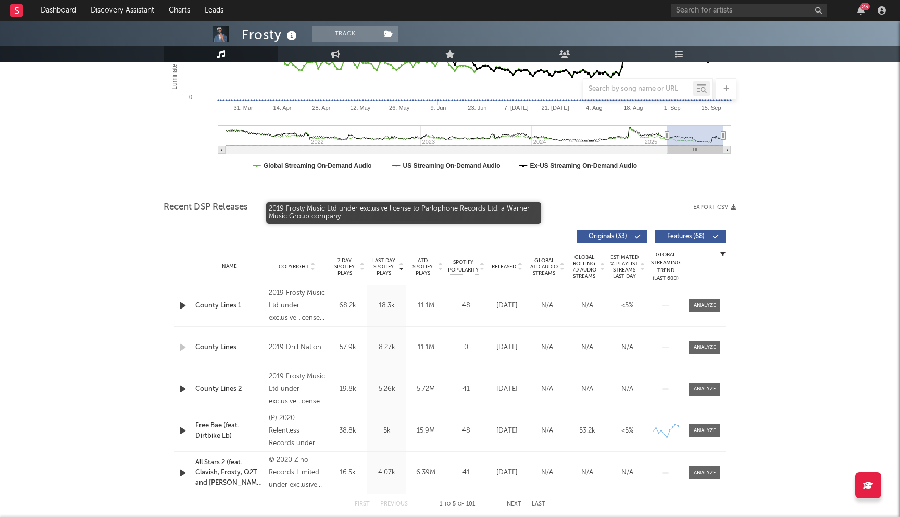
scroll to position [318, 0]
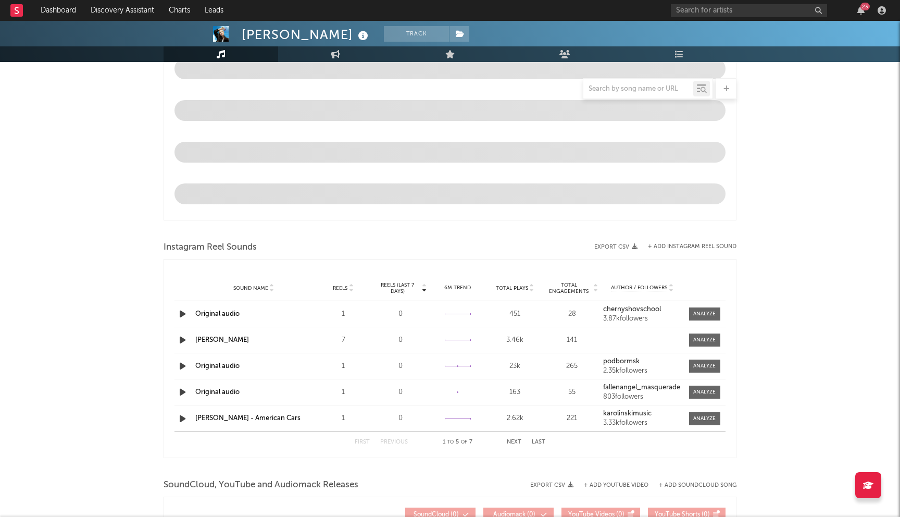
select select "6m"
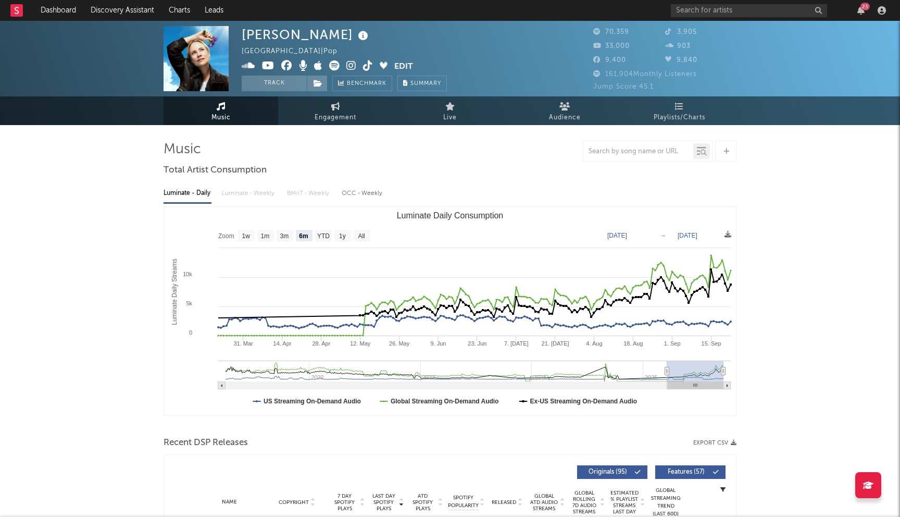
click at [284, 62] on icon at bounding box center [286, 65] width 11 height 10
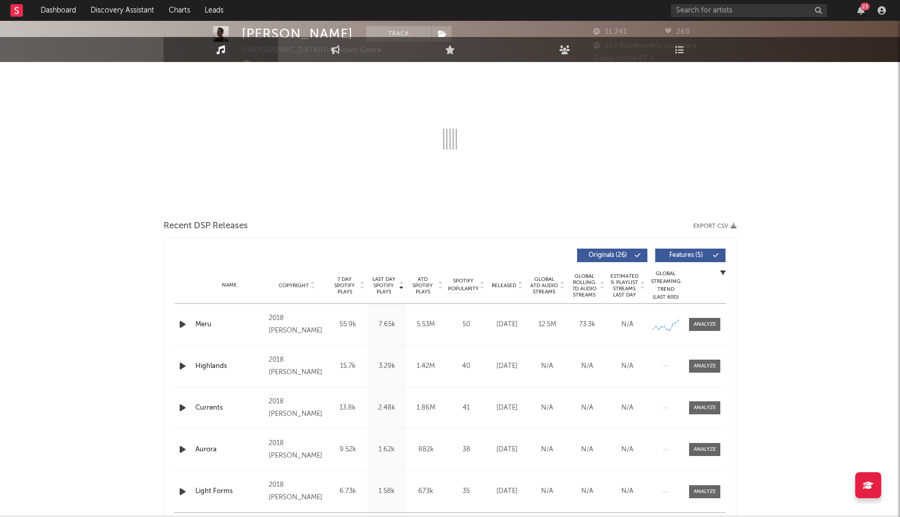
scroll to position [228, 0]
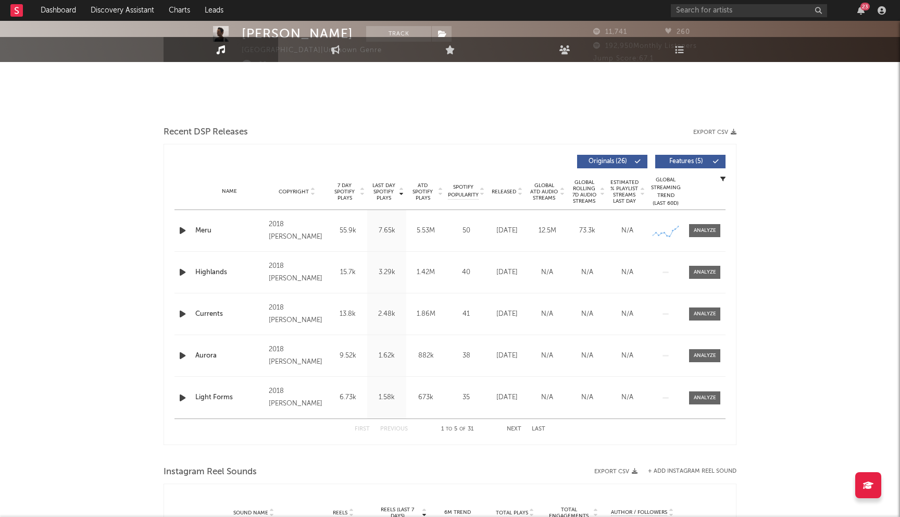
select select "6m"
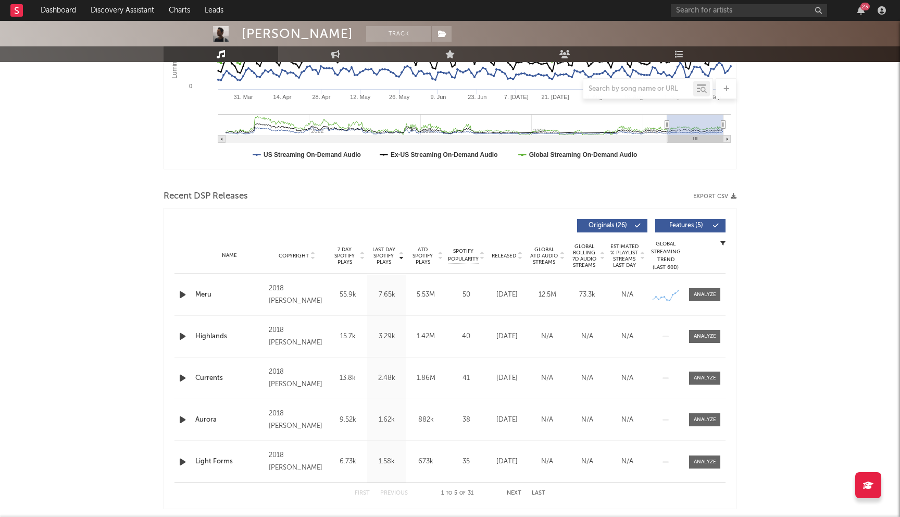
scroll to position [279, 0]
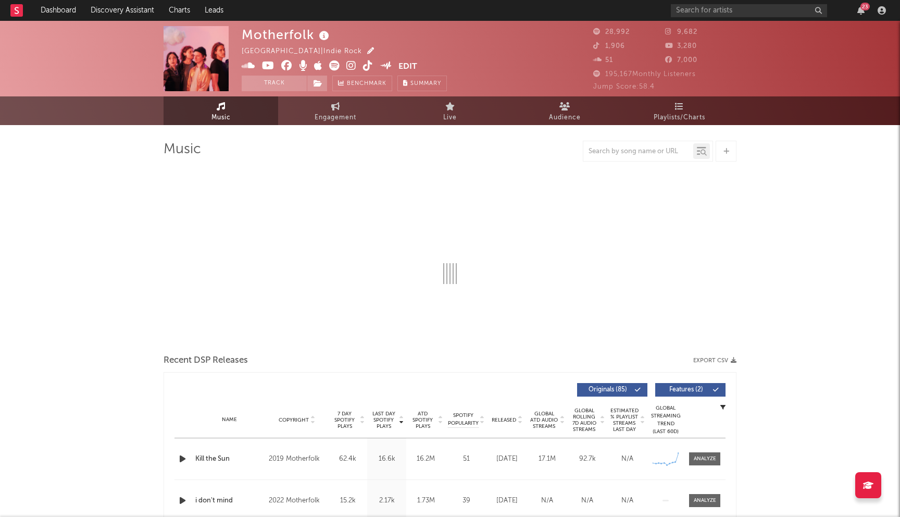
select select "6m"
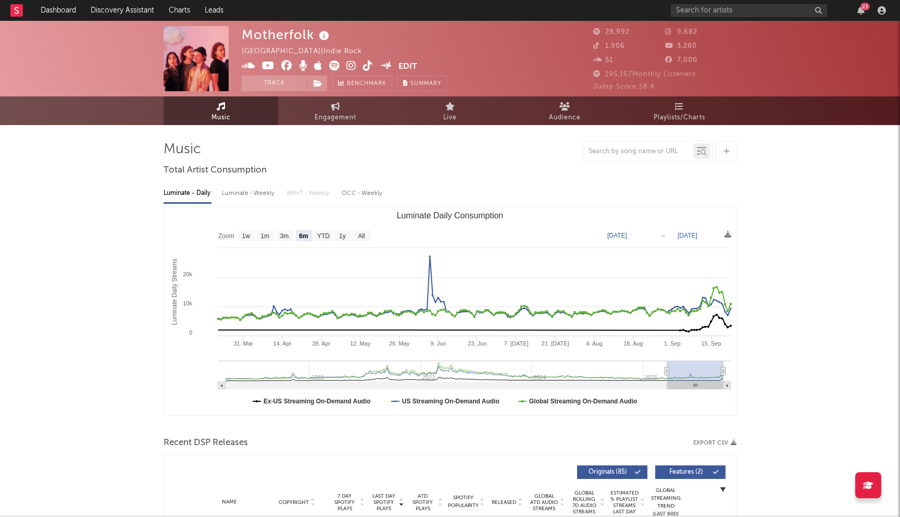
click at [286, 68] on icon at bounding box center [286, 65] width 11 height 10
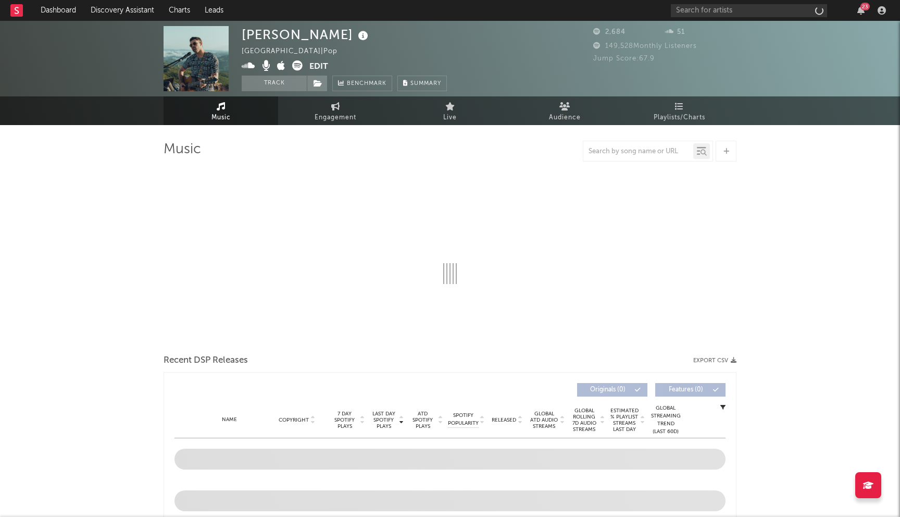
select select "1w"
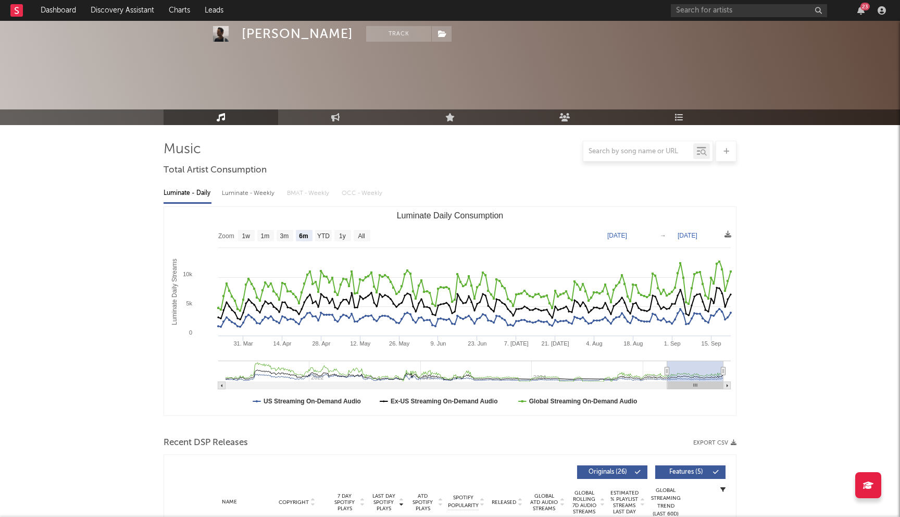
select select "6m"
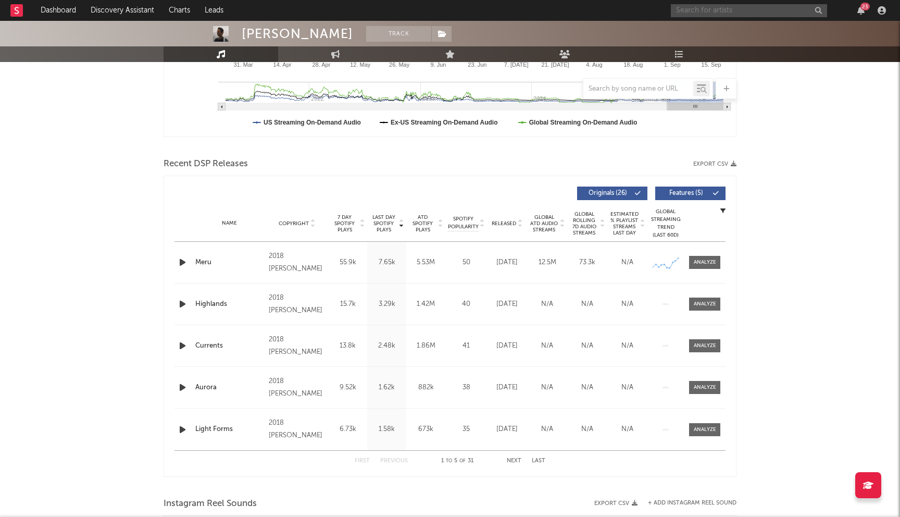
click at [701, 10] on input "text" at bounding box center [749, 10] width 156 height 13
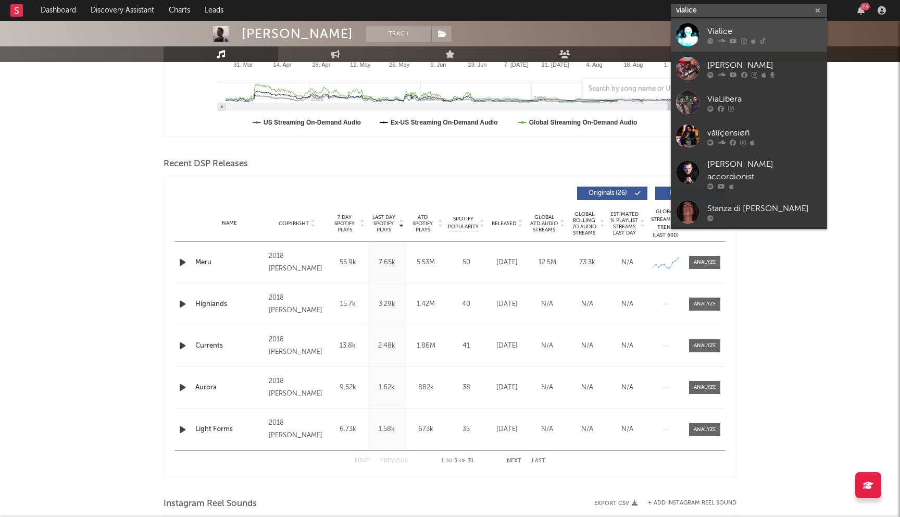
type input "vialice"
click at [745, 29] on div "Vialice" at bounding box center [764, 31] width 115 height 12
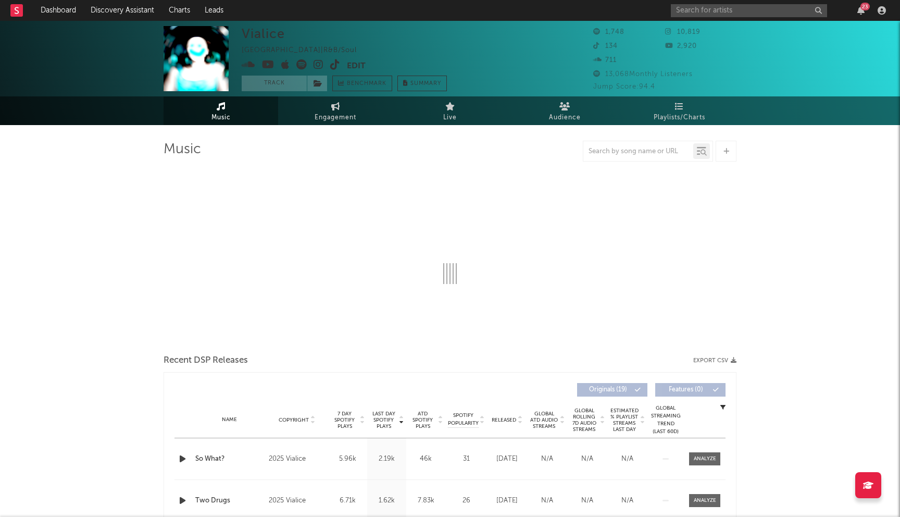
select select "1w"
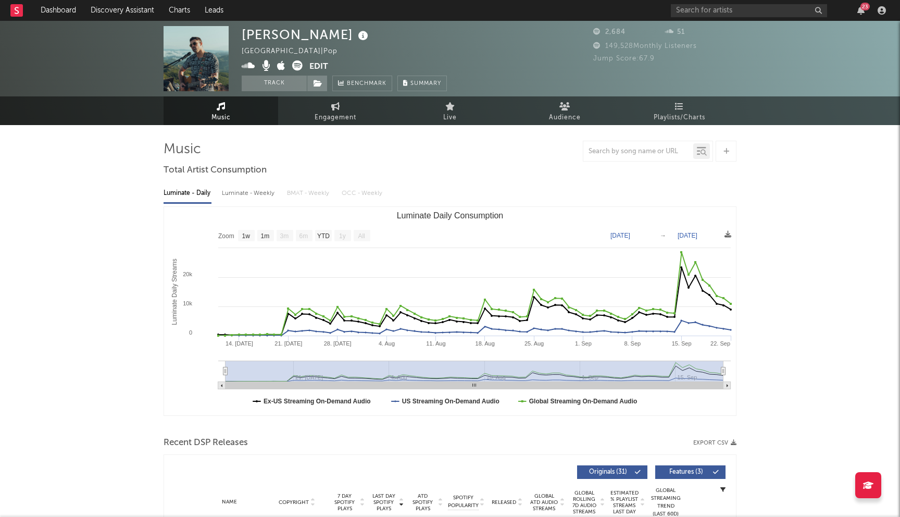
select select "1w"
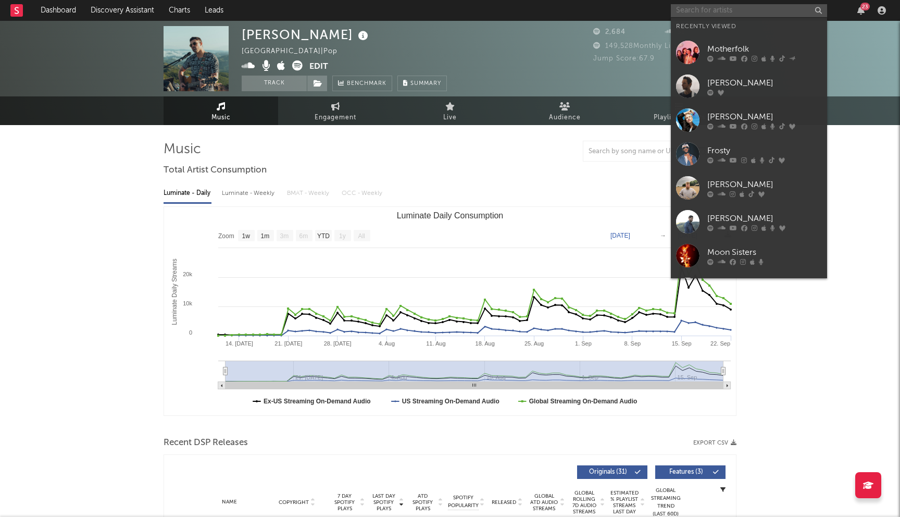
click at [694, 5] on input "text" at bounding box center [749, 10] width 156 height 13
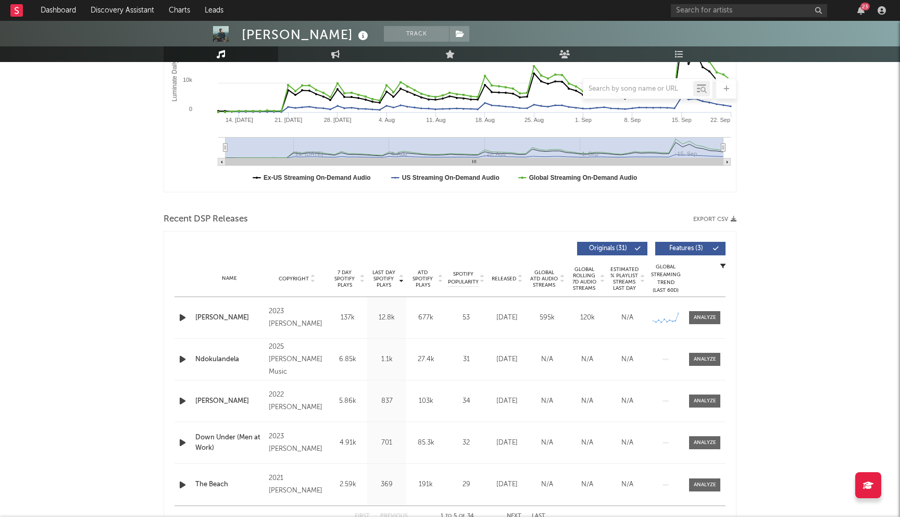
scroll to position [219, 0]
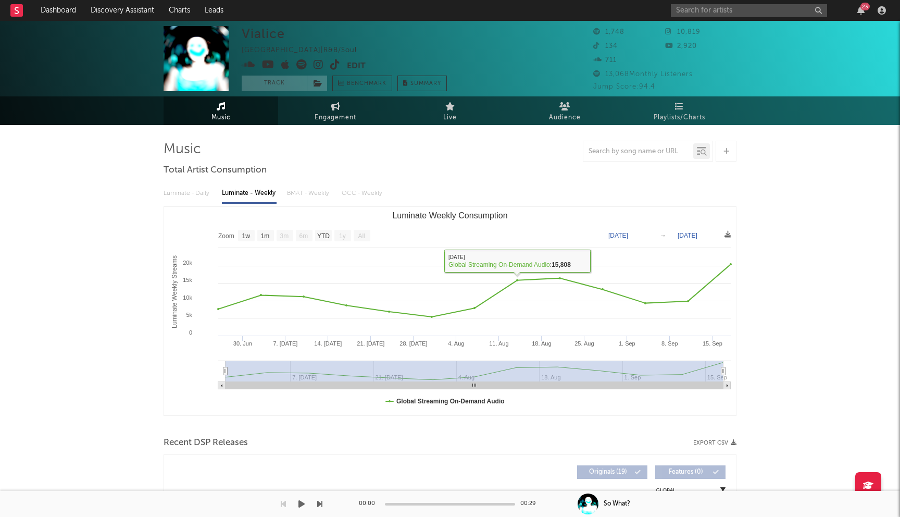
select select "1w"
